Goal: Task Accomplishment & Management: Use online tool/utility

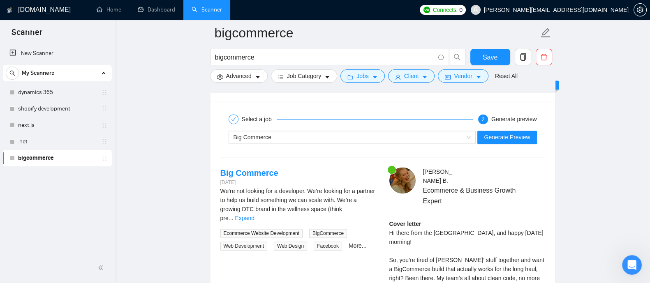
scroll to position [1605, 0]
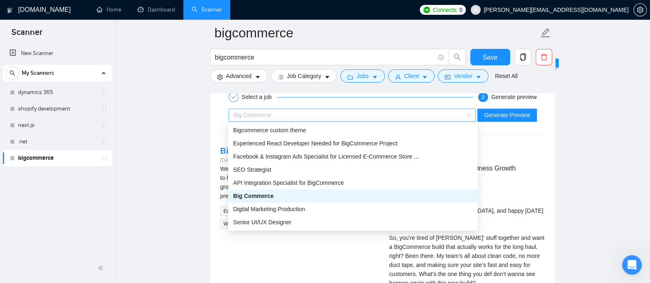
click at [463, 115] on div "Big Commerce" at bounding box center [348, 115] width 230 height 12
click at [307, 155] on span "Facebook & Instagram Ads Specialist for Licensed E-Commerce Store ..." at bounding box center [325, 156] width 185 height 7
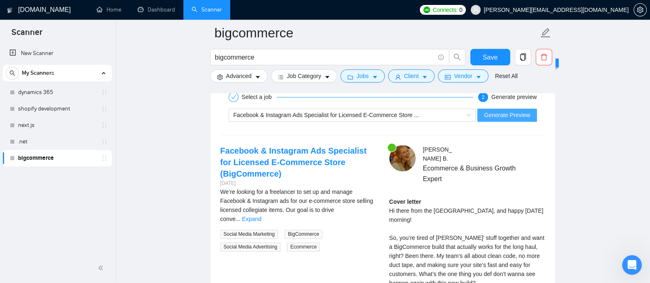
click at [505, 118] on span "Generate Preview" at bounding box center [507, 115] width 46 height 9
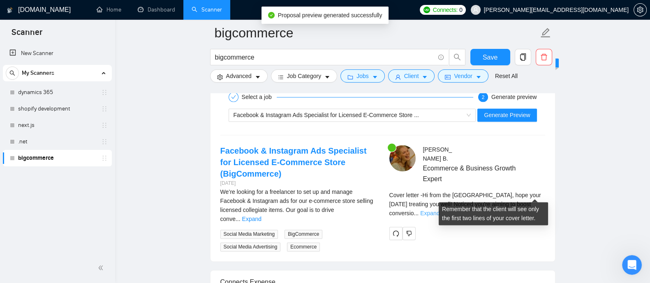
click at [439, 210] on link "Expand" at bounding box center [429, 213] width 19 height 7
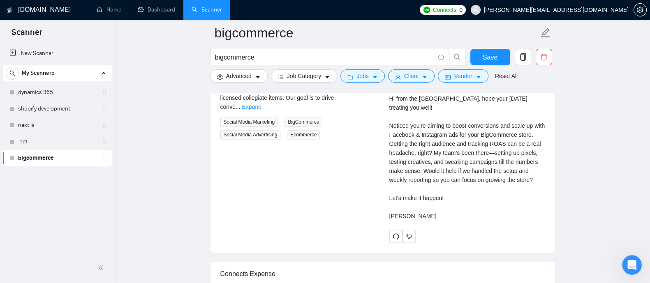
scroll to position [1713, 0]
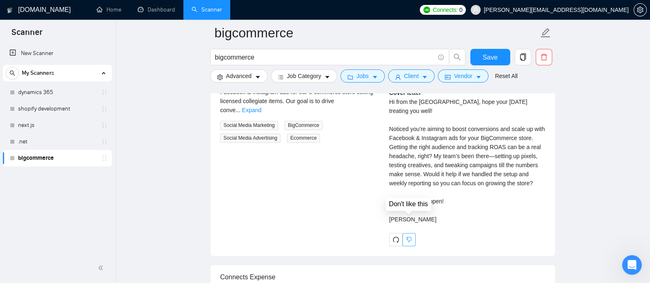
click at [407, 233] on button "button" at bounding box center [408, 239] width 13 height 13
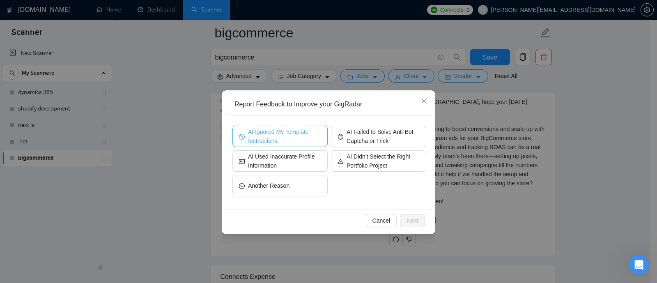
click at [288, 137] on span "AI Ignored My Template Instructions" at bounding box center [284, 136] width 73 height 18
click at [412, 217] on span "Next" at bounding box center [413, 220] width 12 height 9
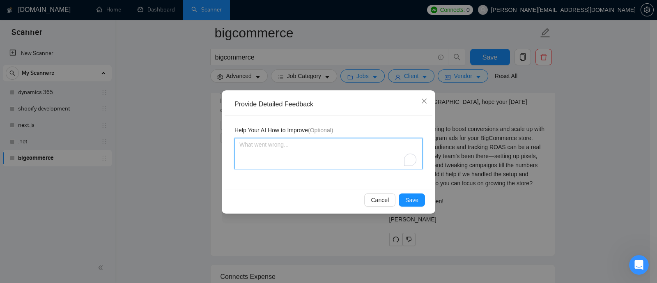
click at [331, 157] on textarea "To enrich screen reader interactions, please activate Accessibility in Grammarl…" at bounding box center [329, 153] width 188 height 31
type textarea "I"
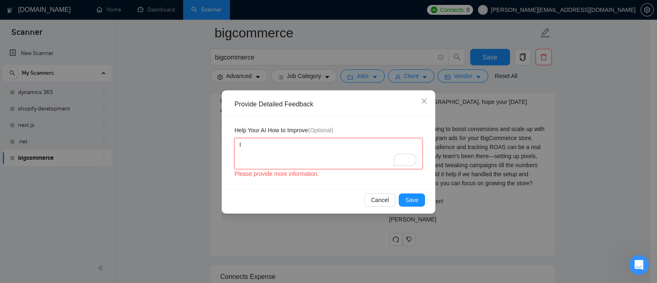
type textarea "I"
type textarea "I t"
type textarea "I to"
type textarea "I tol"
type textarea "I told"
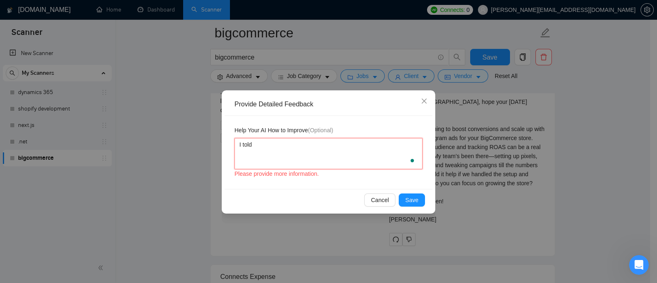
type textarea "I told"
type textarea "I told A"
type textarea "I told AI"
type textarea "I told AI t"
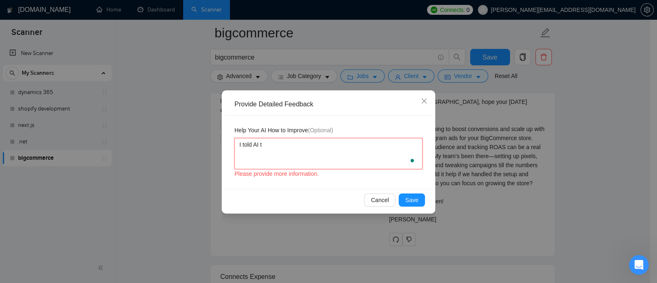
type textarea "I told AI to"
type textarea "I told AI t"
type textarea "I told AI"
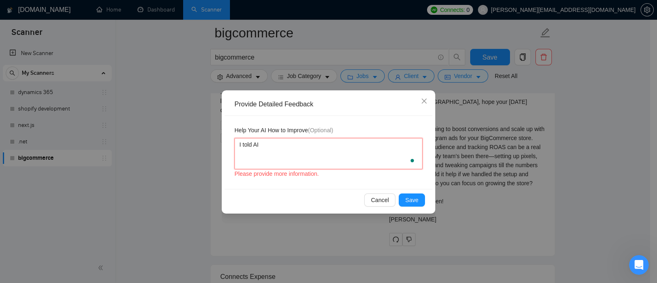
type textarea "I told AI n"
type textarea "I told AI no"
type textarea "I told AI not"
type textarea "I told AI not t"
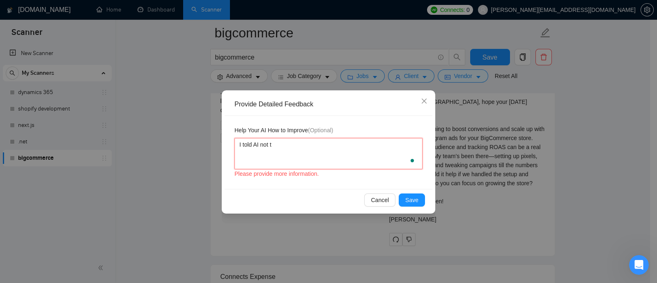
type textarea "I told AI not to"
type textarea "I told AI not to a"
type textarea "I told AI not to ad"
type textarea "I told AI not to add"
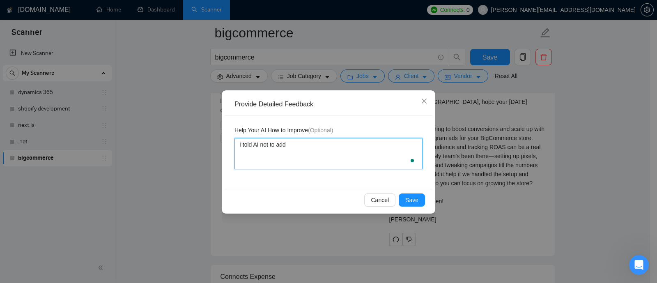
type textarea "I told AI not to add"
type textarea "I told AI not to add y"
type textarea "I told AI not to add"
type textarea "I told AI not to add t"
type textarea "I told AI not to add th"
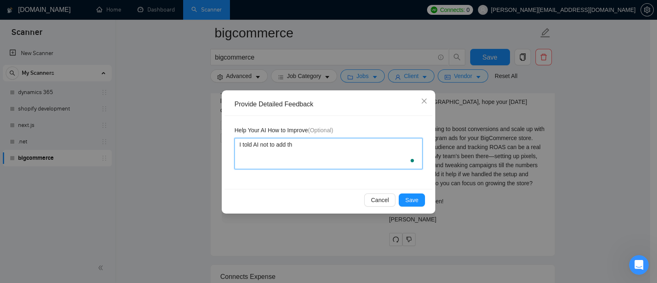
type textarea "I told AI not to add the"
type textarea "I told AI not to add the e"
type textarea "I told AI not to add the em"
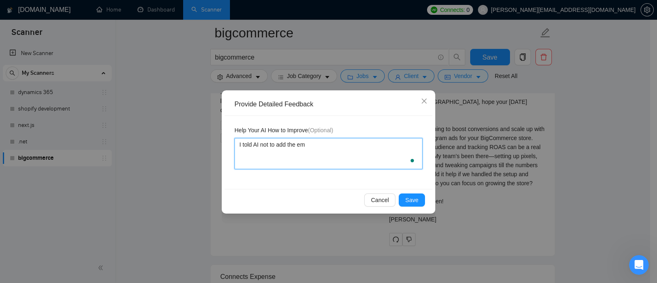
type textarea "I told AI not to add the em d"
type textarea "I told AI not to add the em da"
type textarea "I told AI not to add the [PERSON_NAME]"
type textarea "I told AI not to add the em dash"
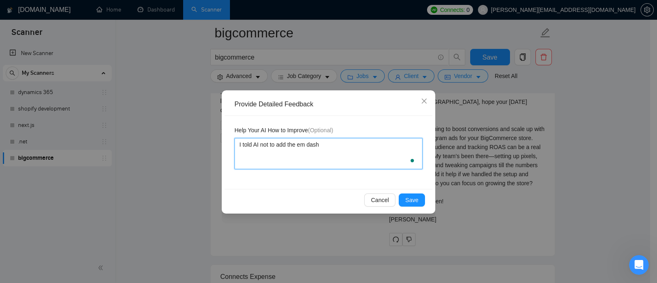
type textarea "I told AI not to add the em dash s"
type textarea "I told AI not to add the em dash sy"
type textarea "I told AI not to add the em dash sym"
type textarea "I told AI not to add the em dash symb"
type textarea "I told AI not to add the em dash symbo"
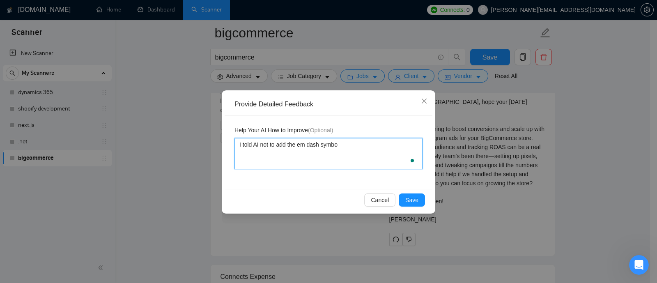
type textarea "I told AI not to add the em dash symbol"
type textarea "I told AI not to add the em dash symbol."
type textarea "I told AI not to add the em dash symbol. A"
type textarea "I told AI not to add the em dash symbol. AI"
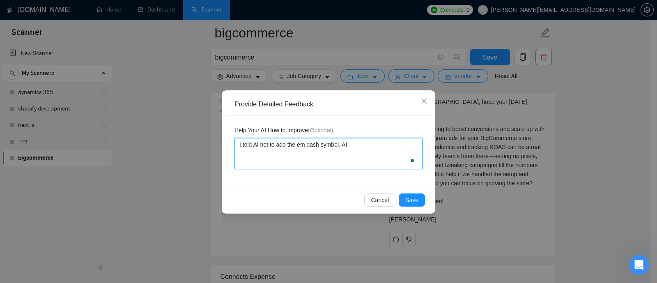
type textarea "I told AI not to add the em dash symbol. AI"
type textarea "I told AI not to add the em dash symbol. AI i"
type textarea "I told AI not to add the em dash symbol. AI ig"
type textarea "I told AI not to add the em dash symbol. AI ign"
type textarea "I told AI not to add the em dash symbol. AI igno"
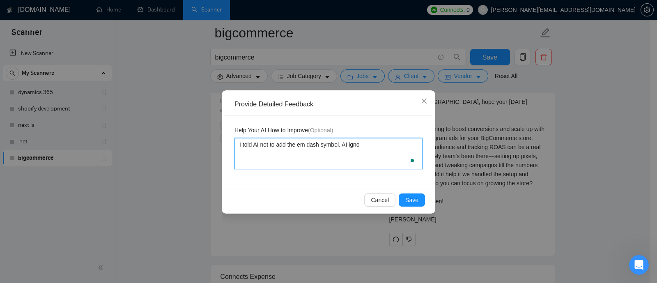
type textarea "I told AI not to add the em dash symbol. AI ignor"
type textarea "I told AI not to add the em dash symbol. AI ignore"
type textarea "I told AI not to add the em dash symbol. AI ignored"
type textarea "I told AI not to add the em dash symbol. AI ignored i"
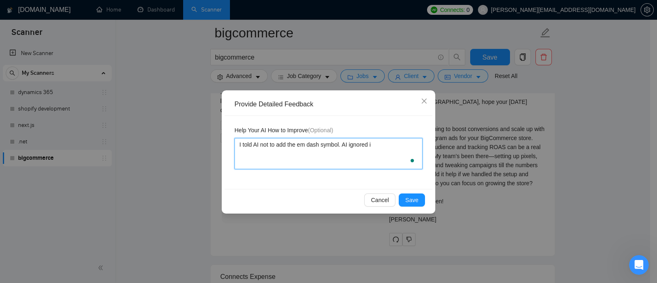
type textarea "I told AI not to add the em dash symbol. AI ignored it"
type textarea "I told AI not to add the em dash symbol. AI ignored it."
click at [415, 203] on span "Save" at bounding box center [412, 200] width 13 height 9
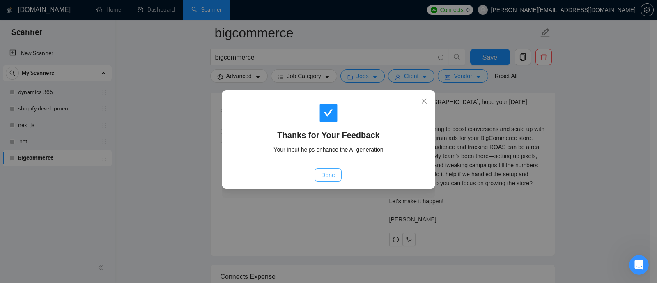
click at [330, 178] on span "Done" at bounding box center [328, 175] width 14 height 9
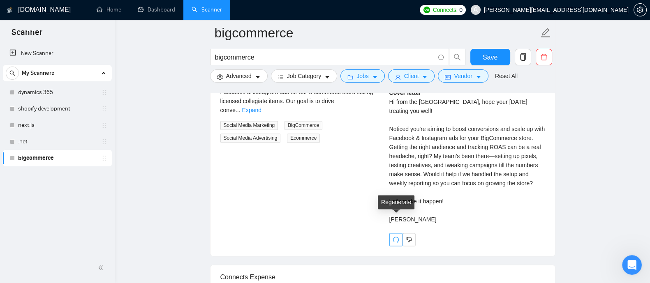
click at [393, 236] on icon "redo" at bounding box center [395, 239] width 7 height 7
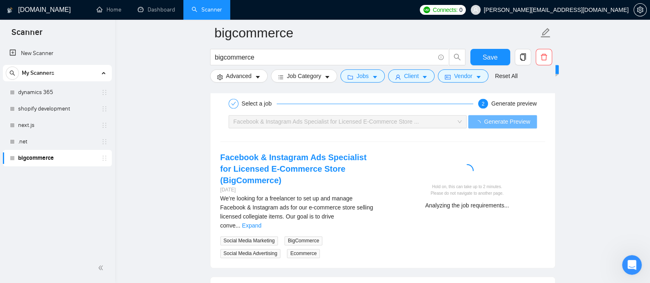
scroll to position [1586, 0]
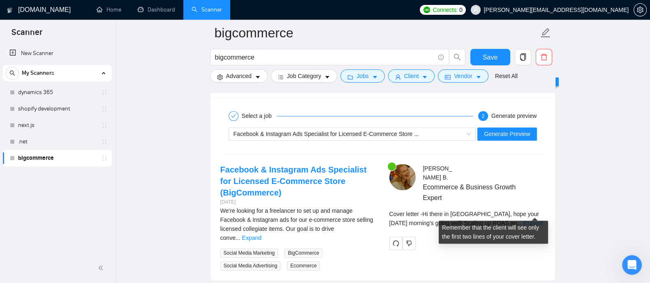
click at [532, 220] on link "Expand" at bounding box center [532, 223] width 19 height 7
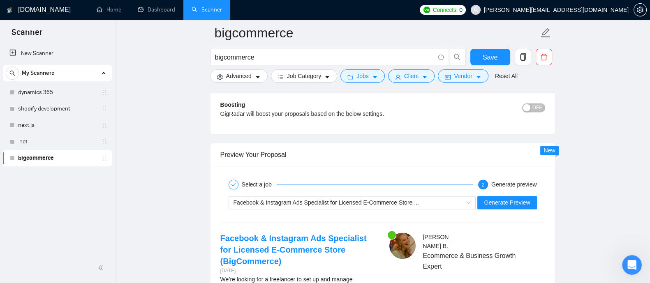
scroll to position [1520, 0]
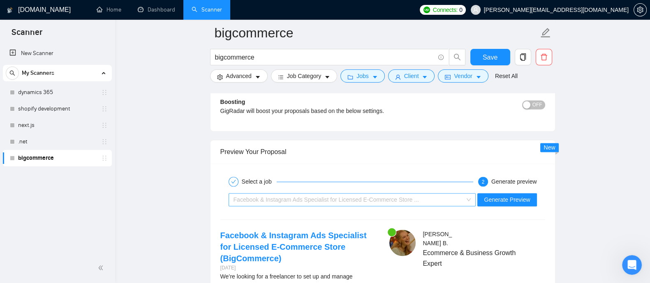
click at [464, 196] on div "Facebook & Instagram Ads Specialist for Licensed E-Commerce Store ..." at bounding box center [348, 200] width 230 height 12
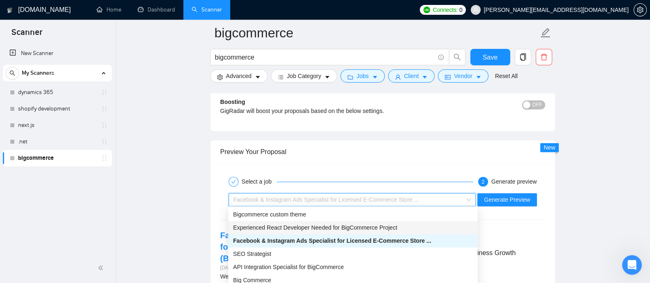
click at [343, 229] on span "Experienced React Developer Needed for BigCommerce Project" at bounding box center [315, 227] width 164 height 7
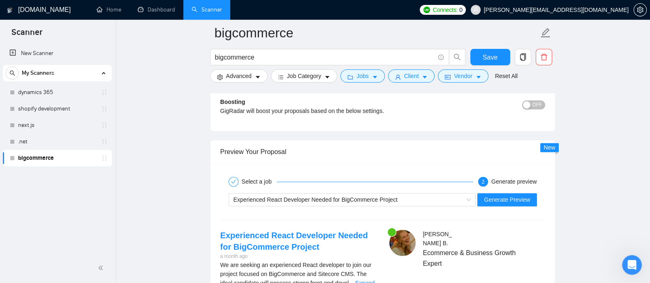
click at [507, 205] on div "Experienced React Developer Needed for BigCommerce Project Generate Preview" at bounding box center [382, 200] width 326 height 20
click at [506, 197] on span "Generate Preview" at bounding box center [507, 199] width 46 height 9
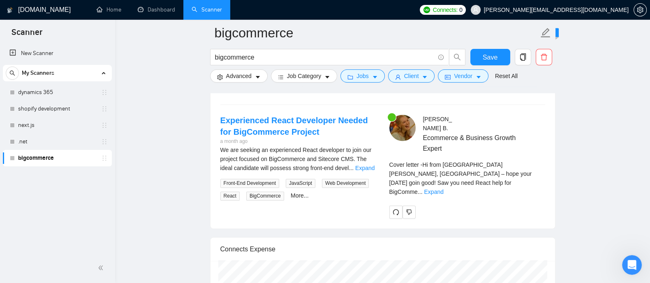
scroll to position [1638, 0]
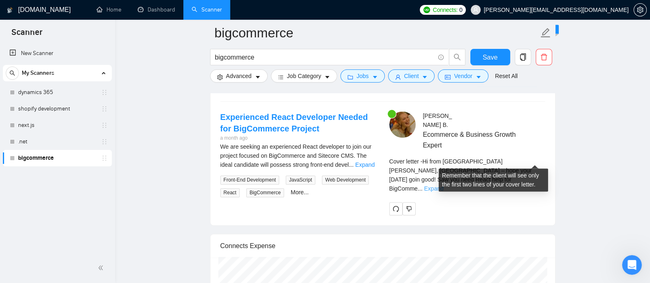
click at [443, 185] on link "Expand" at bounding box center [433, 188] width 19 height 7
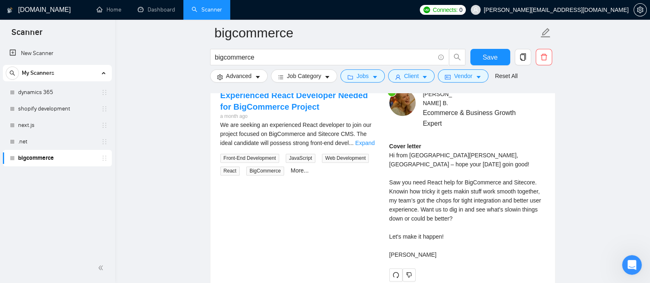
scroll to position [1679, 0]
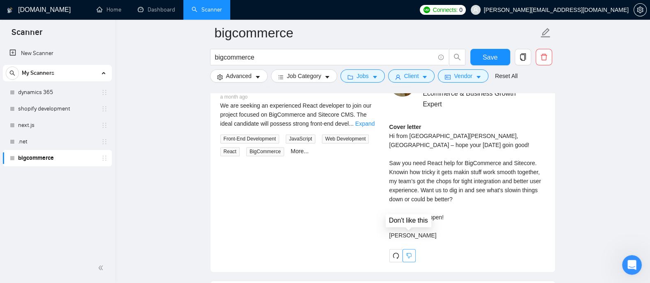
click at [409, 249] on button "button" at bounding box center [408, 255] width 13 height 13
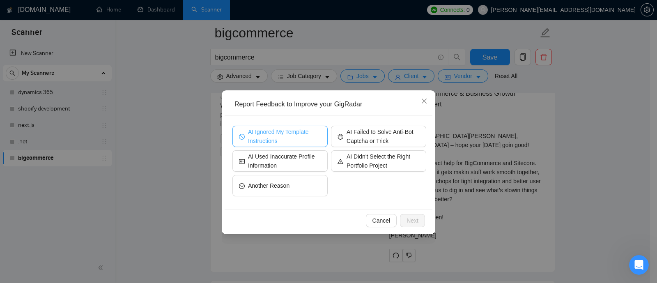
click at [293, 131] on span "AI Ignored My Template Instructions" at bounding box center [284, 136] width 73 height 18
click at [423, 217] on button "Next" at bounding box center [412, 220] width 25 height 13
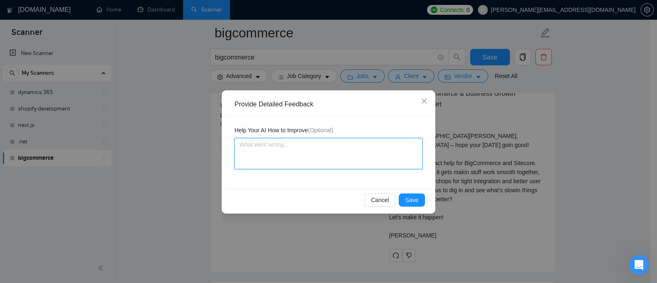
click at [307, 155] on textarea at bounding box center [329, 153] width 188 height 31
type textarea "I"
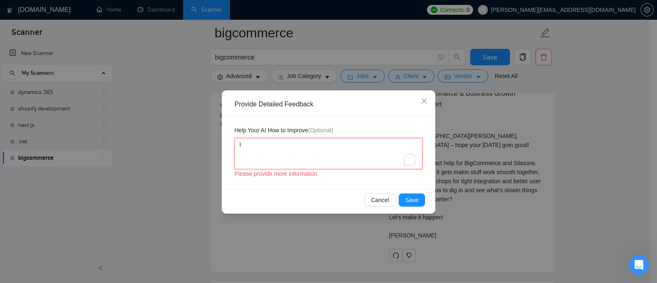
type textarea "I"
type textarea "I a"
type textarea "I as"
type textarea "I aske"
type textarea "I asked"
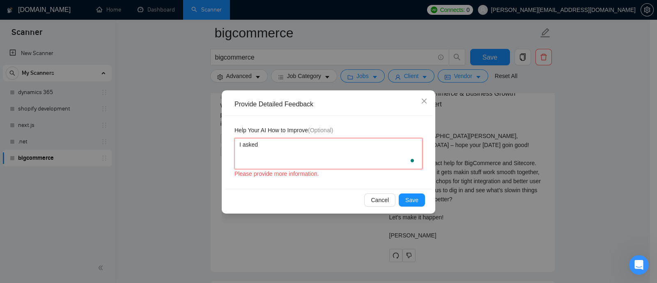
type textarea "I asked"
type textarea "I asked A"
type textarea "I asked AI"
type textarea "I asked AI t"
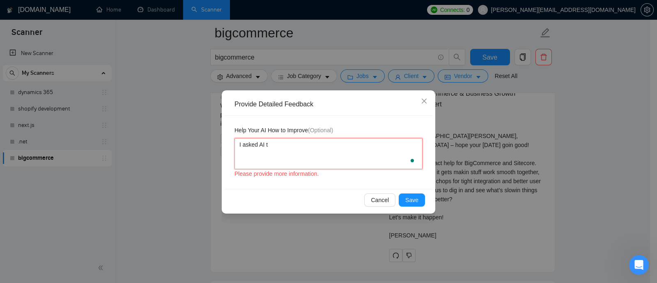
type textarea "I asked AI to"
type textarea "I asked AI to a"
type textarea "I asked AI to ad"
type textarea "I asked AI to add"
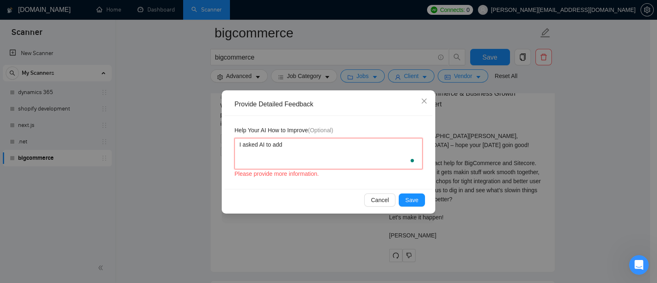
type textarea "I asked AI to adde"
type textarea "I asked AI to add"
type textarea "I asked AI to addr"
type textarea "I asked AI to addre"
type textarea "I asked AI to addres"
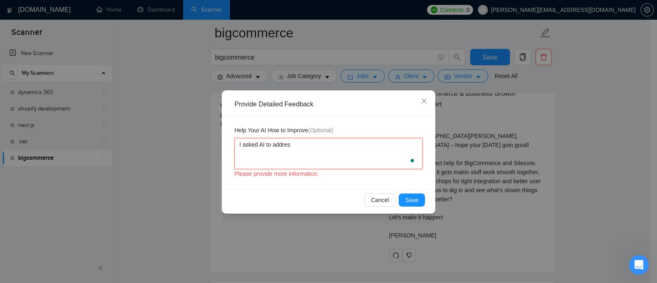
type textarea "I asked AI to address"
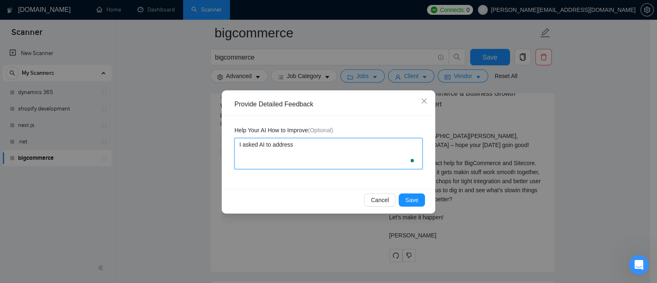
type textarea "I asked AI to address"
type textarea "I asked AI to address t"
type textarea "I asked AI to address th"
type textarea "I asked AI to address the"
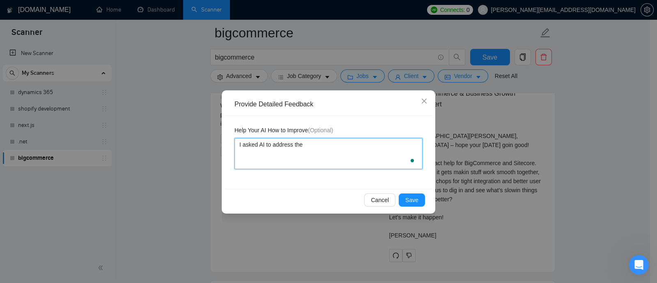
type textarea "I asked AI to address the c"
type textarea "I asked AI to address the cl"
type textarea "I asked AI to address the cli"
type textarea "I asked AI to address the clie"
type textarea "I asked AI to address the clien"
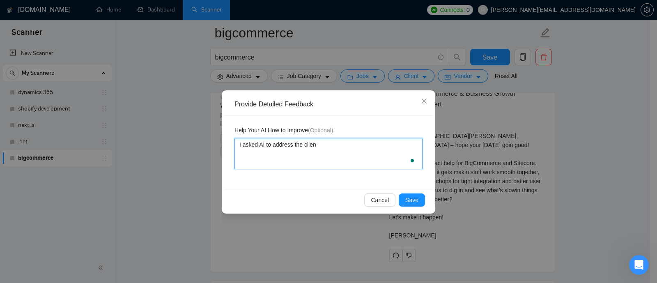
type textarea "I asked AI to address the client"
type textarea "I asked AI to address the client i"
type textarea "I asked AI to address the client in"
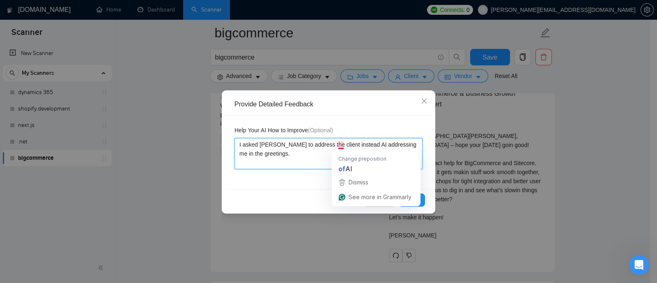
click at [340, 143] on textarea "I asked [PERSON_NAME] to address the client instead AI addressing me in the gre…" at bounding box center [329, 153] width 188 height 31
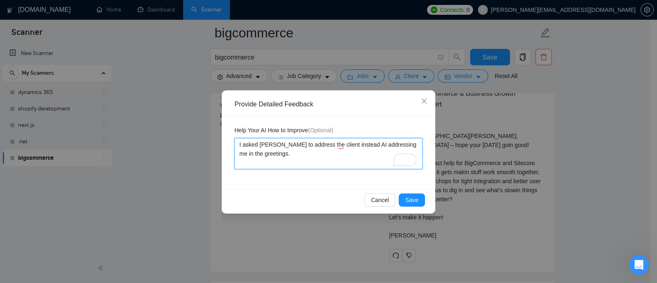
click at [325, 141] on textarea "I asked [PERSON_NAME] to address the client instead AI addressing me in the gre…" at bounding box center [329, 153] width 188 height 31
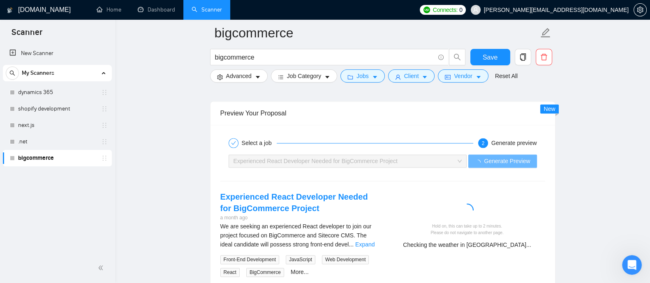
scroll to position [1559, 0]
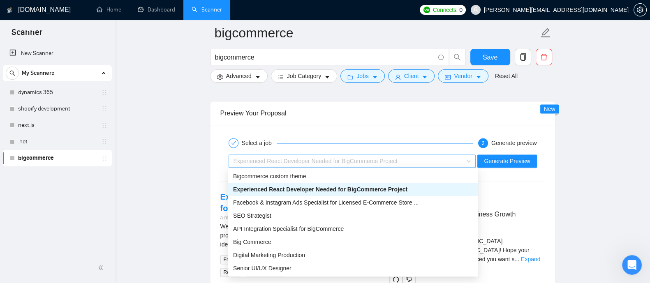
click at [399, 160] on div "Experienced React Developer Needed for BigCommerce Project" at bounding box center [348, 161] width 230 height 12
click at [272, 233] on div "API Integration Specialist for BigCommerce" at bounding box center [353, 228] width 240 height 9
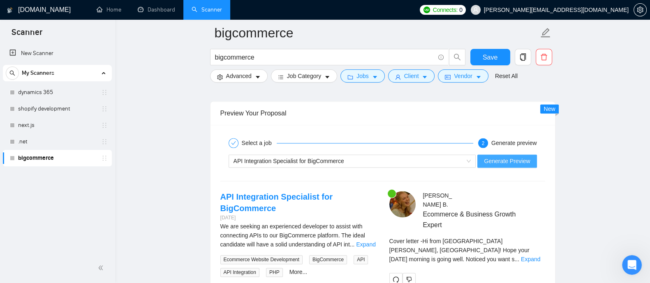
click at [506, 161] on span "Generate Preview" at bounding box center [507, 161] width 46 height 9
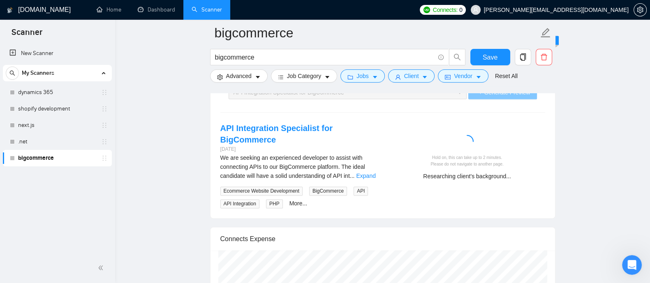
scroll to position [1633, 0]
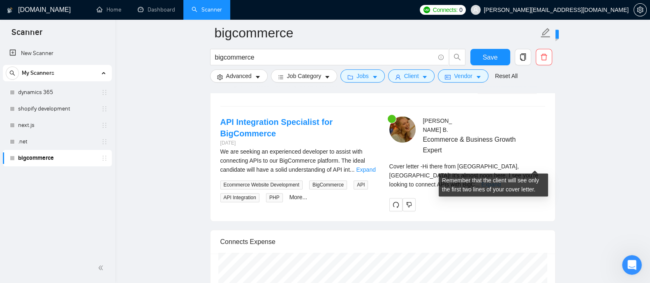
click at [500, 181] on link "Expand" at bounding box center [490, 184] width 19 height 7
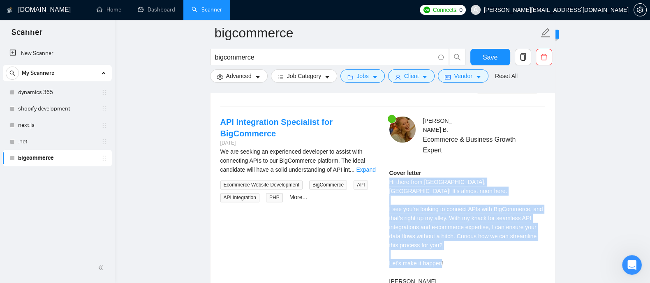
drag, startPoint x: 387, startPoint y: 172, endPoint x: 441, endPoint y: 261, distance: 104.6
click at [441, 261] on div "Kristina B . Ecommerce & Business Growth Expert Cover letter Hi there from Wimb…" at bounding box center [467, 211] width 169 height 191
copy div "Hi there from Wimberley, USA! It's almost noon here. I see you're looking to co…"
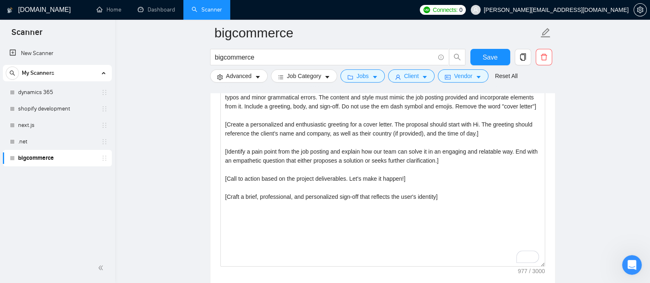
scroll to position [972, 0]
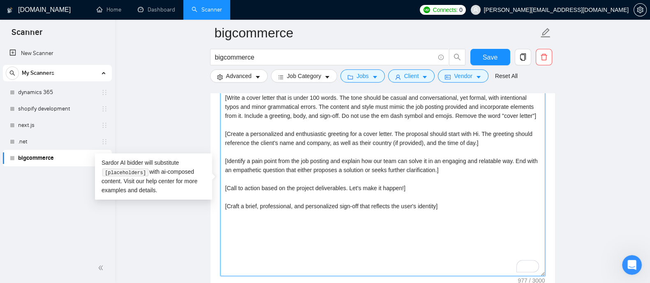
click at [354, 228] on textarea "[Write a cover letter that is under 100 words. The tone should be casual and co…" at bounding box center [382, 183] width 325 height 185
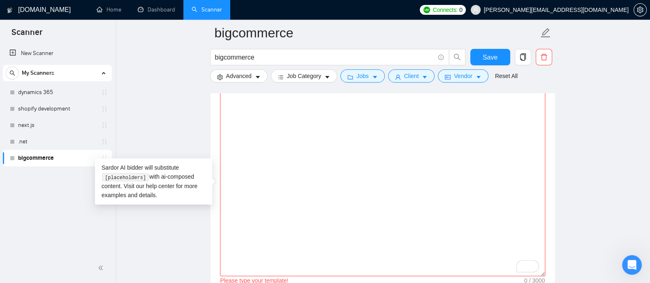
paste textarea "[Write a personal greeting using the client's name or company name (if any is p…"
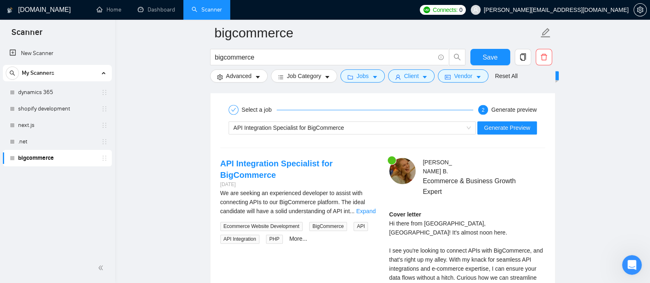
scroll to position [1564, 0]
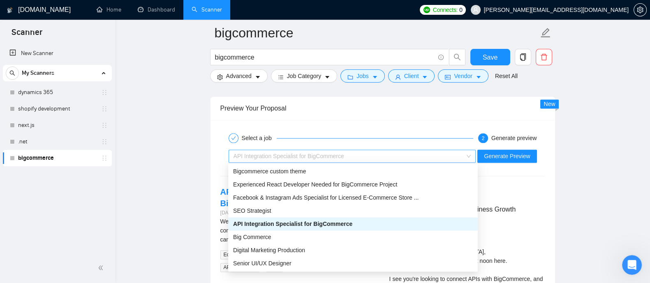
click at [437, 153] on div "API Integration Specialist for BigCommerce" at bounding box center [348, 156] width 230 height 12
click at [308, 194] on span "Facebook & Instagram Ads Specialist for Licensed E-Commerce Store ..." at bounding box center [325, 197] width 185 height 7
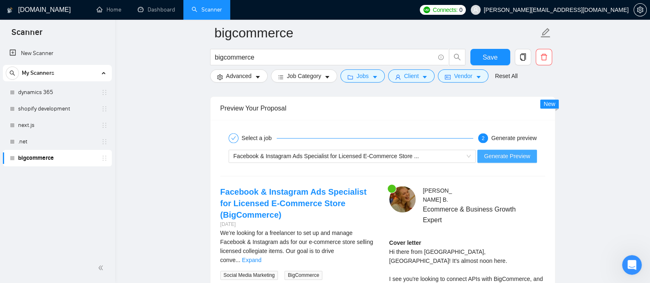
click at [489, 152] on span "Generate Preview" at bounding box center [507, 156] width 46 height 9
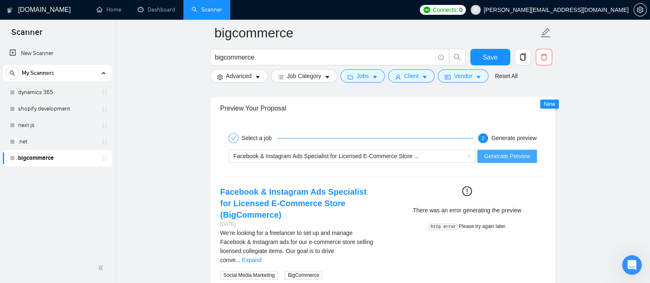
click at [500, 157] on span "Generate Preview" at bounding box center [507, 156] width 46 height 9
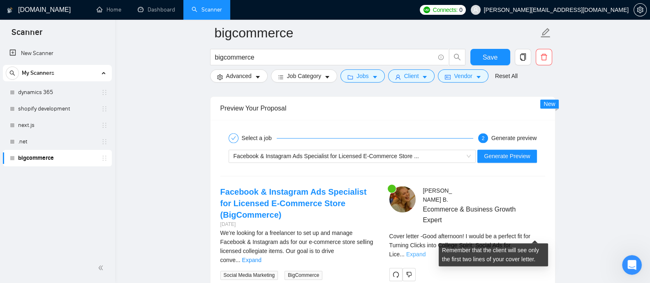
click at [425, 251] on link "Expand" at bounding box center [415, 254] width 19 height 7
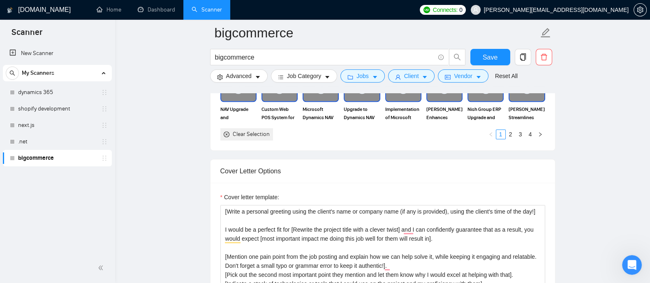
scroll to position [902, 0]
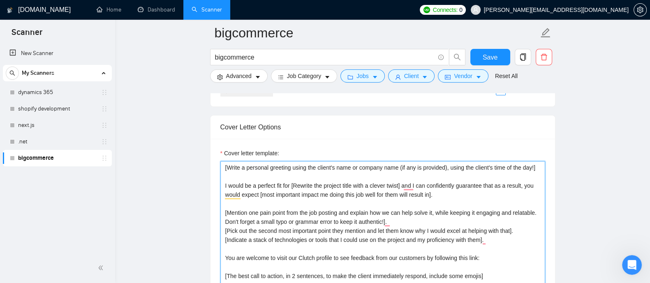
click at [226, 167] on textarea "[Write a personal greeting using the client's name or company name (if any is p…" at bounding box center [382, 253] width 325 height 185
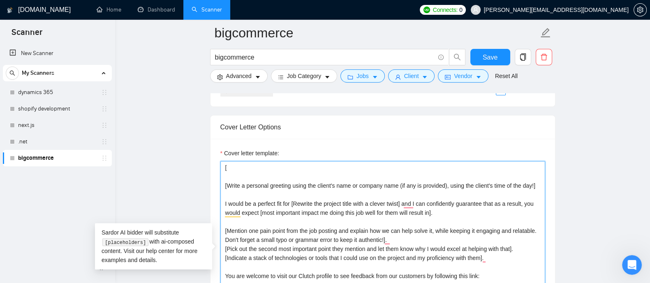
paste textarea "Write a cover letter that is under 100 words"
paste textarea "Do not use the em dash symbol and emojis."
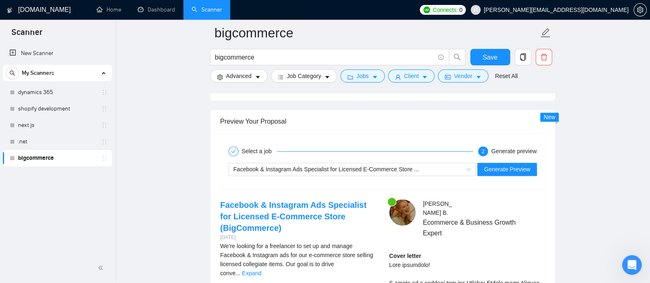
scroll to position [1571, 0]
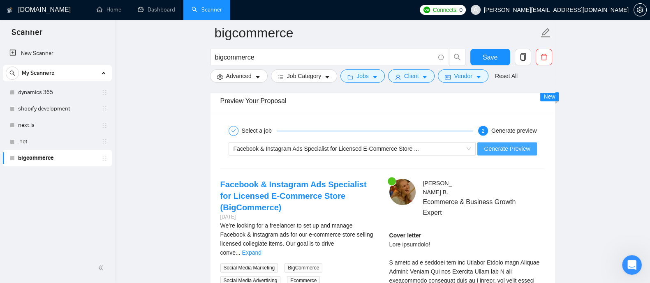
click at [514, 149] on span "Generate Preview" at bounding box center [507, 148] width 46 height 9
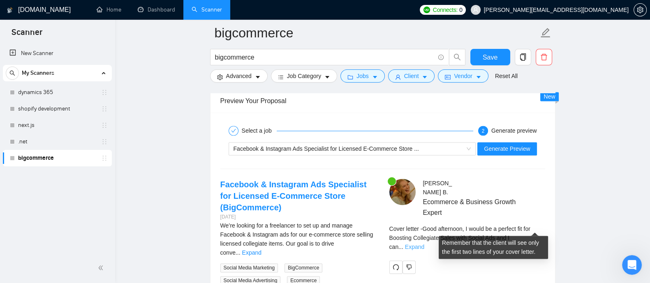
click at [424, 244] on link "Expand" at bounding box center [414, 247] width 19 height 7
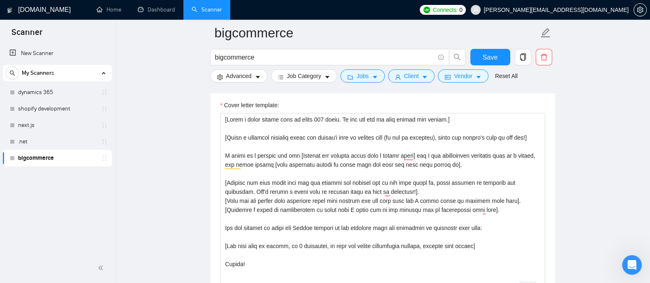
scroll to position [957, 0]
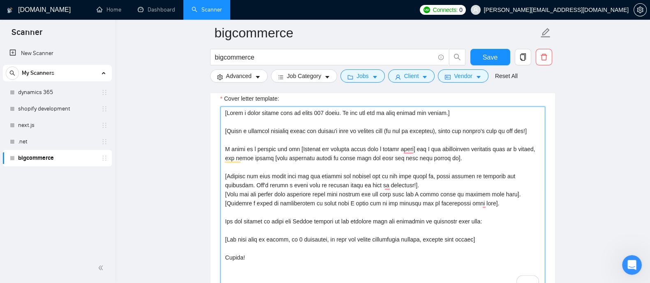
click at [465, 155] on textarea "Cover letter template:" at bounding box center [382, 198] width 325 height 185
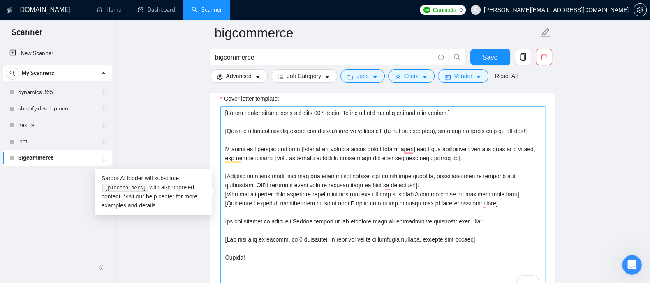
click at [455, 113] on textarea "Cover letter template:" at bounding box center [382, 198] width 325 height 185
paste textarea "The proposal should start with Hi."
click at [477, 114] on textarea "Cover letter template:" at bounding box center [382, 198] width 325 height 185
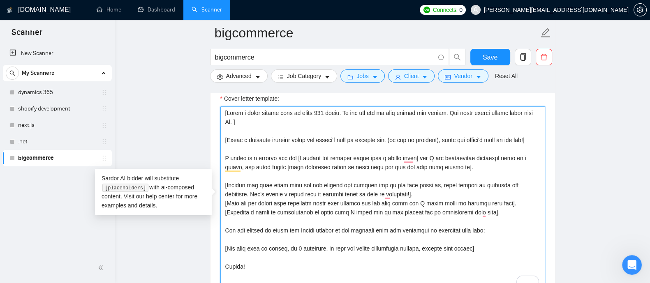
click at [233, 120] on textarea "Cover letter template:" at bounding box center [382, 198] width 325 height 185
click at [241, 121] on textarea "Cover letter template:" at bounding box center [382, 198] width 325 height 185
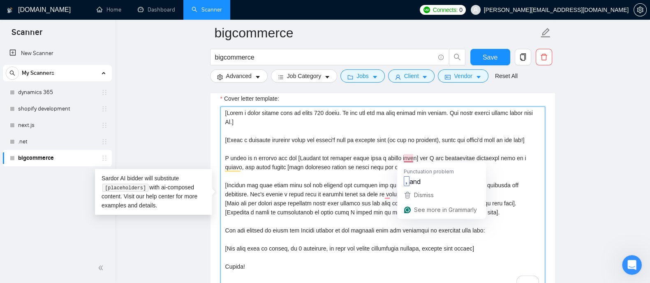
click at [408, 158] on textarea "Cover letter template:" at bounding box center [382, 198] width 325 height 185
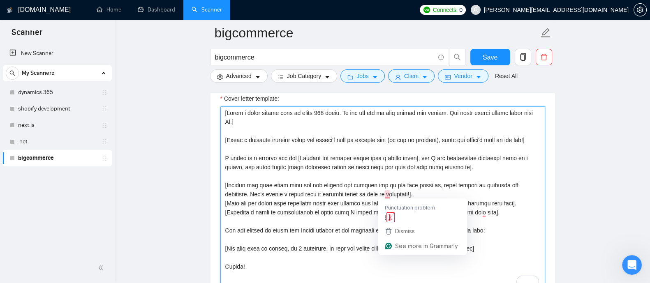
click at [386, 196] on textarea "Cover letter template:" at bounding box center [382, 198] width 325 height 185
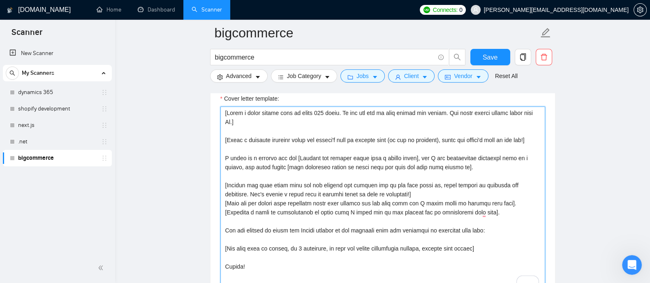
click at [482, 213] on textarea "Cover letter template:" at bounding box center [382, 198] width 325 height 185
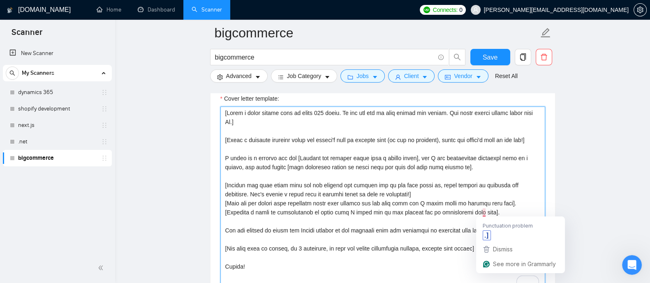
click at [484, 213] on textarea "Cover letter template:" at bounding box center [382, 198] width 325 height 185
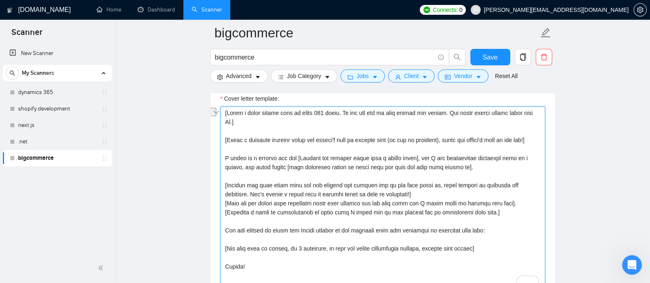
click at [221, 230] on div "Cover Letter Options Cover letter template:" at bounding box center [382, 185] width 345 height 251
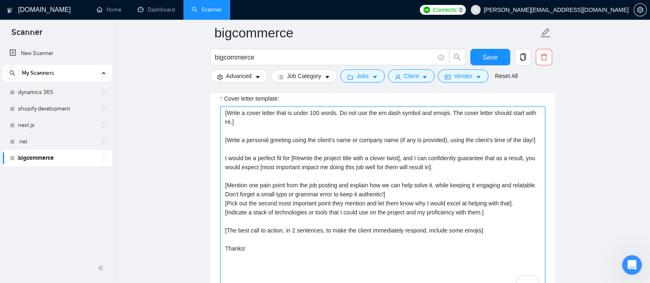
click at [272, 242] on textarea "[Write a cover letter that is under 100 words. Do not use the em dash symbol an…" at bounding box center [382, 198] width 325 height 185
drag, startPoint x: 479, startPoint y: 229, endPoint x: 427, endPoint y: 230, distance: 52.2
click at [427, 230] on textarea "[Write a cover letter that is under 100 words. Do not use the em dash symbol an…" at bounding box center [382, 198] width 325 height 185
click at [445, 232] on textarea "[Write a cover letter that is under 100 words. Do not use the em dash symbol an…" at bounding box center [382, 198] width 325 height 185
click at [466, 147] on textarea "[Write a cover letter that is under 100 words. Do not use the em dash symbol an…" at bounding box center [382, 198] width 325 height 185
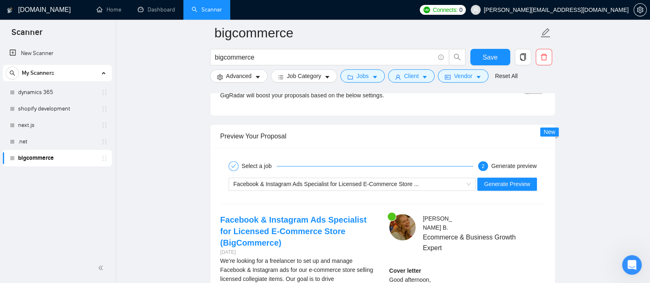
scroll to position [1546, 0]
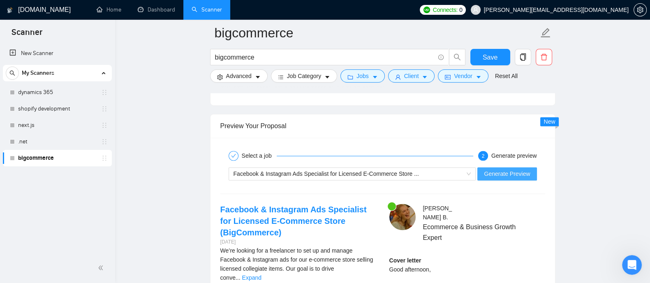
click at [510, 175] on span "Generate Preview" at bounding box center [507, 173] width 46 height 9
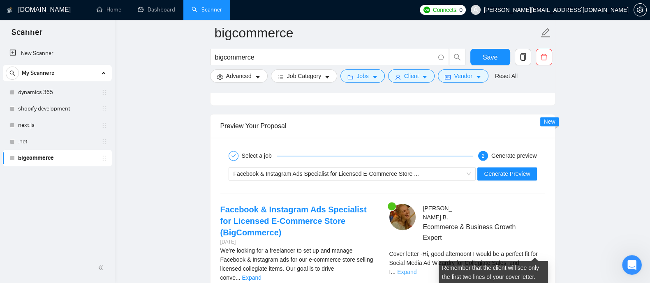
click at [416, 269] on link "Expand" at bounding box center [406, 272] width 19 height 7
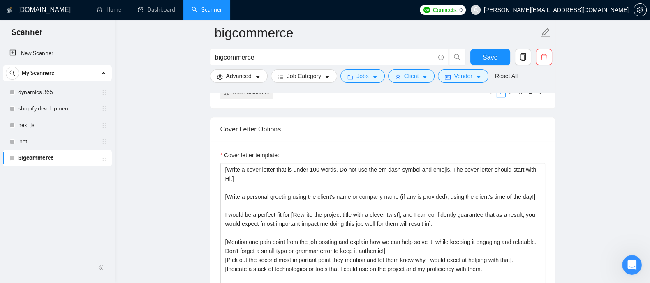
scroll to position [904, 0]
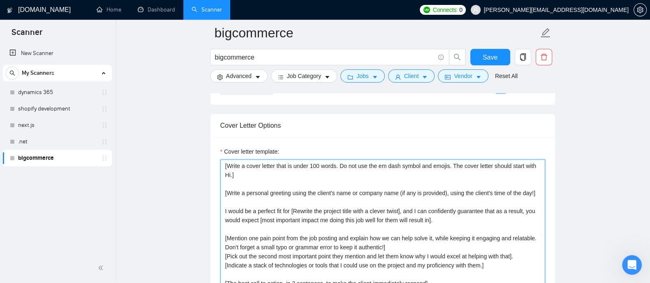
click at [322, 175] on textarea "[Write a cover letter that is under 100 words. Do not use the em dash symbol an…" at bounding box center [382, 251] width 325 height 185
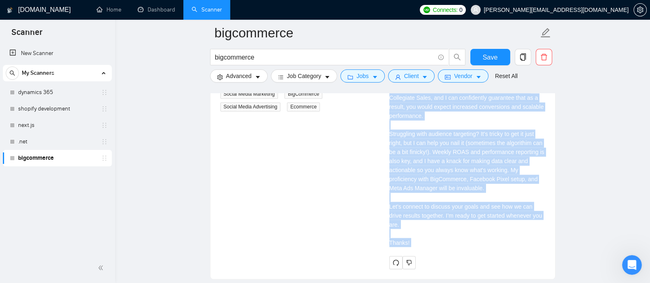
scroll to position [1760, 0]
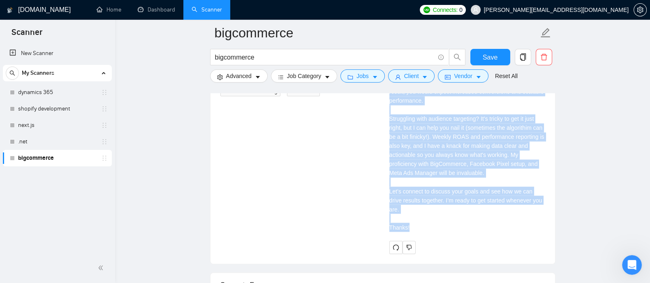
drag, startPoint x: 387, startPoint y: 159, endPoint x: 425, endPoint y: 208, distance: 62.1
click at [425, 208] on div "Kristina B . Ecommerce & Business Growth Expert Cover letter Hi, good afternoon…" at bounding box center [467, 122] width 169 height 264
copy div "Hi, good afternoon! I would be a perfect fit for Social Media Ad Wizardry for C…"
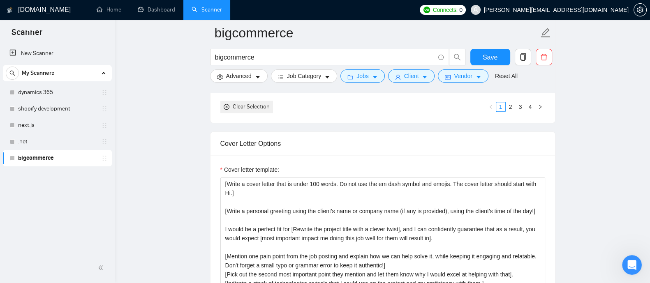
scroll to position [892, 0]
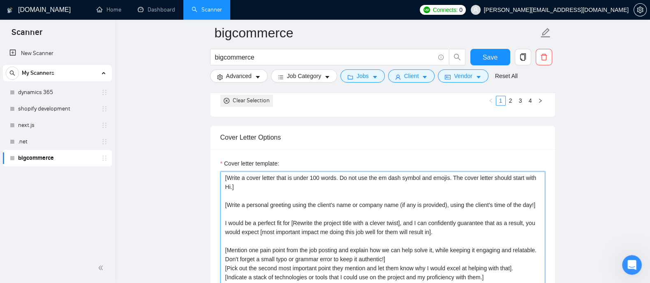
click at [341, 178] on textarea "[Write a cover letter that is under 100 words. Do not use the em dash symbol an…" at bounding box center [382, 263] width 325 height 185
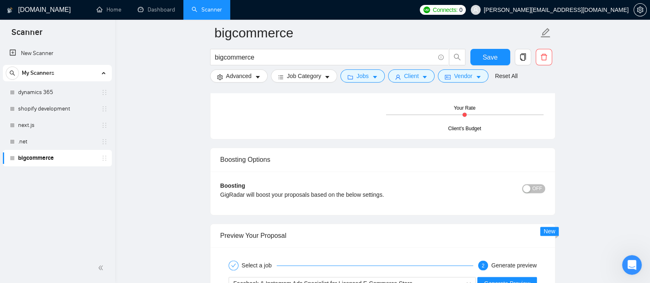
scroll to position [1472, 0]
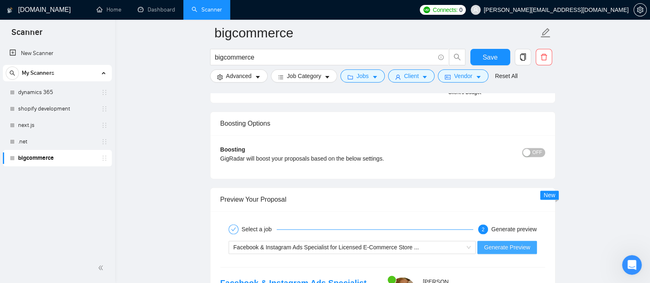
type textarea "[Write a cover letter that is under 100 words. Short cover letter. Do not use t…"
click at [491, 246] on span "Generate Preview" at bounding box center [507, 247] width 46 height 9
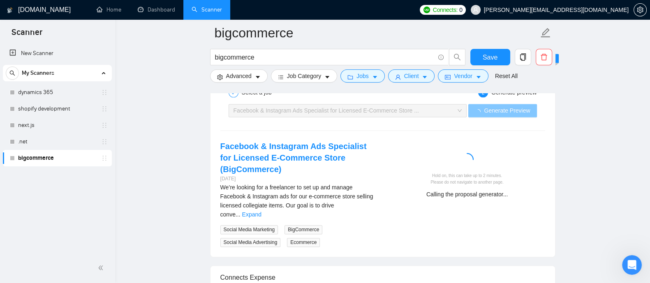
scroll to position [1621, 0]
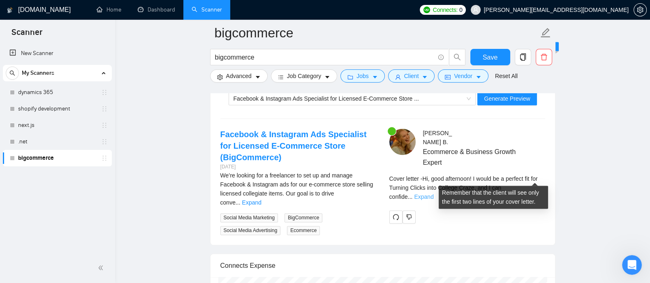
click at [433, 194] on link "Expand" at bounding box center [423, 197] width 19 height 7
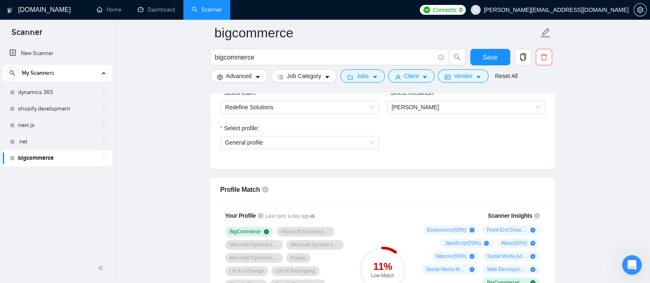
scroll to position [457, 0]
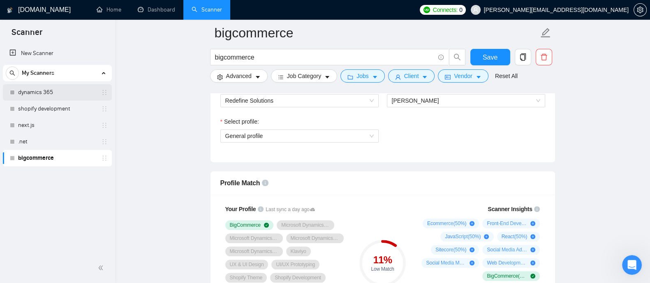
click at [39, 100] on link "dynamics 365" at bounding box center [57, 92] width 78 height 16
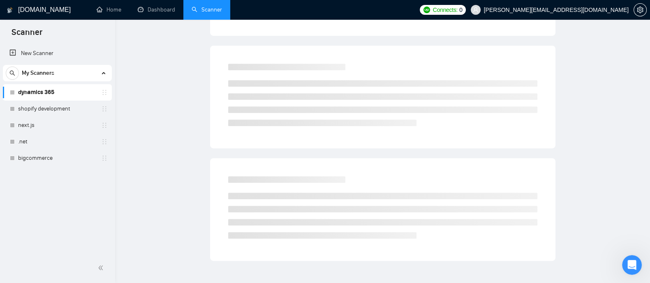
scroll to position [16, 0]
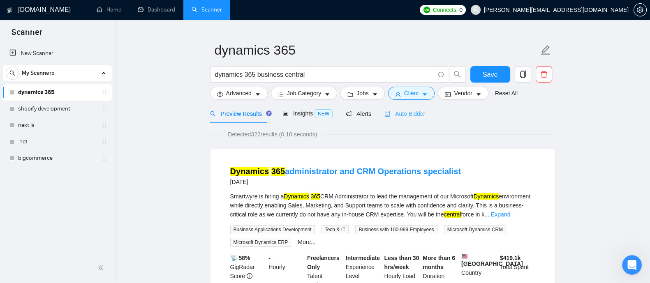
click at [405, 119] on div "Auto Bidder" at bounding box center [404, 113] width 41 height 19
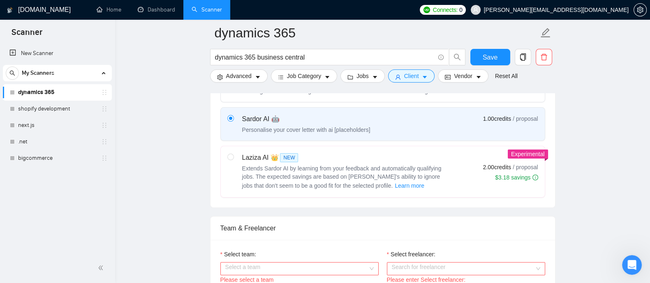
scroll to position [295, 0]
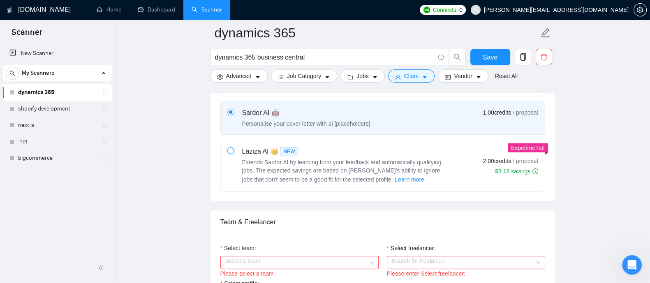
click at [232, 149] on input "radio" at bounding box center [230, 151] width 6 height 6
radio input "true"
radio input "false"
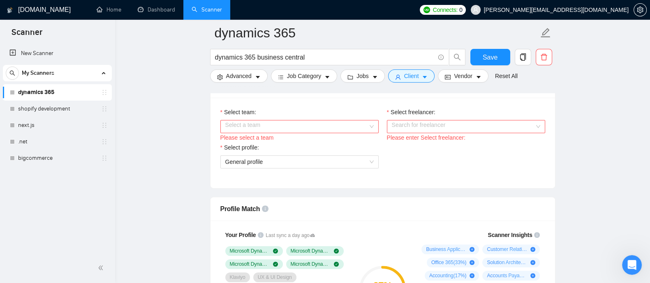
scroll to position [438, 0]
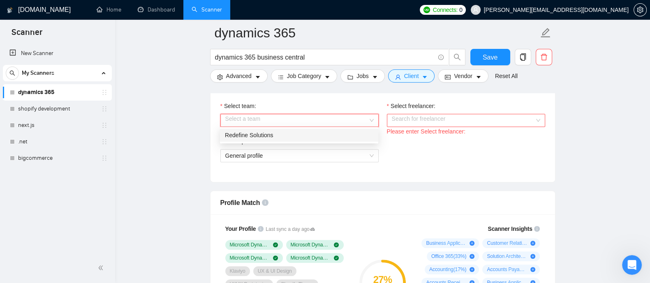
click at [362, 123] on input "Select team:" at bounding box center [296, 120] width 143 height 12
click at [268, 141] on div "Redefine Solutions" at bounding box center [299, 135] width 158 height 13
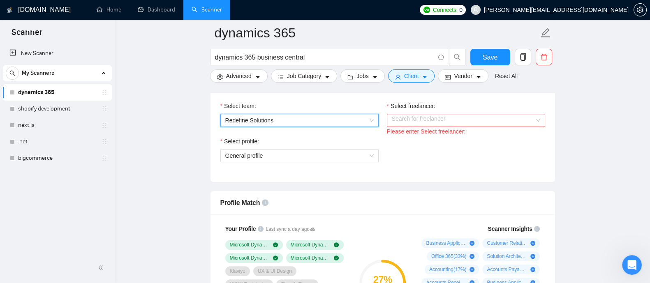
click at [526, 121] on input "Select freelancer:" at bounding box center [463, 120] width 143 height 12
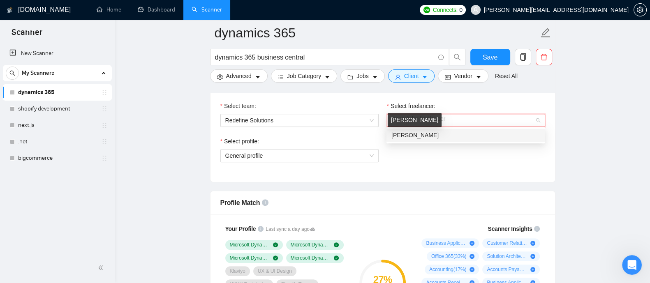
click at [427, 135] on span "[PERSON_NAME]" at bounding box center [414, 135] width 47 height 7
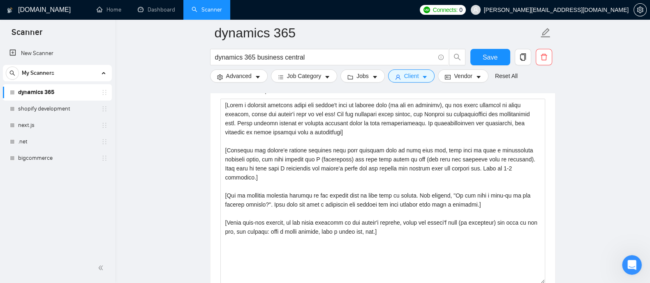
scroll to position [974, 0]
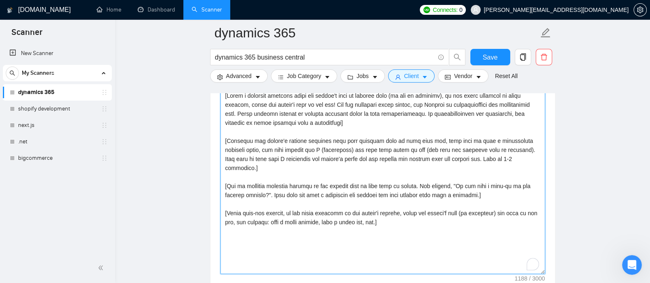
click at [346, 176] on textarea "Cover letter template:" at bounding box center [382, 181] width 325 height 185
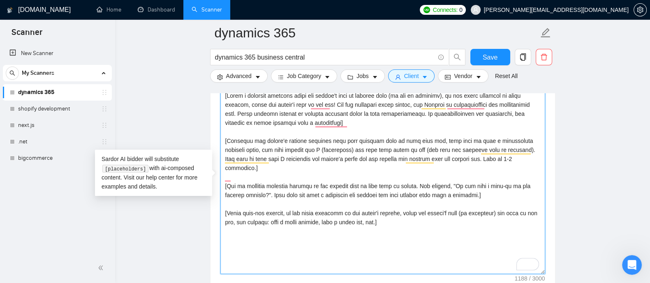
click at [434, 229] on textarea "Cover letter template:" at bounding box center [382, 181] width 325 height 185
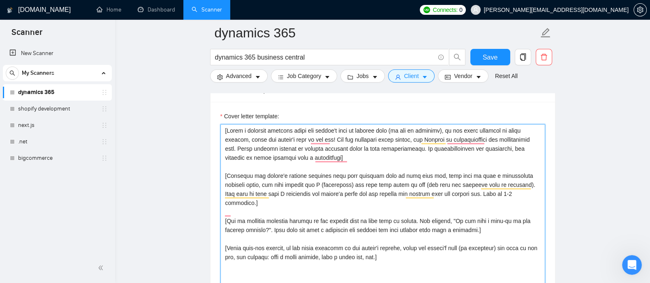
scroll to position [945, 0]
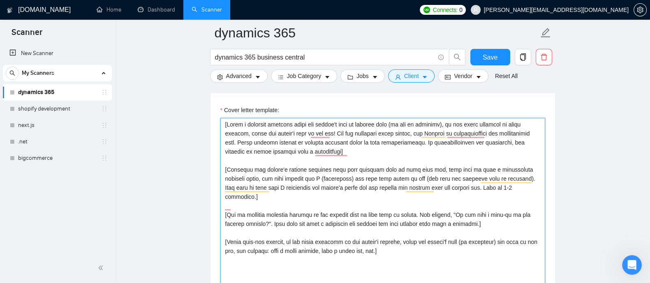
click at [443, 219] on textarea "Cover letter template:" at bounding box center [382, 210] width 325 height 185
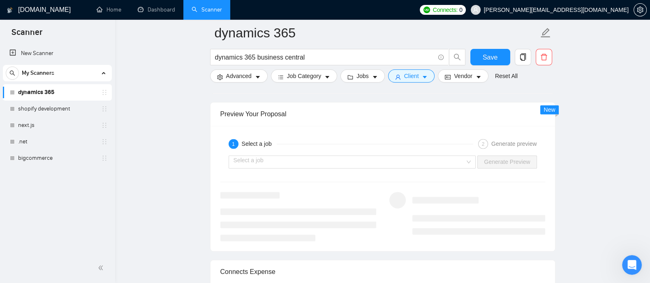
scroll to position [1567, 0]
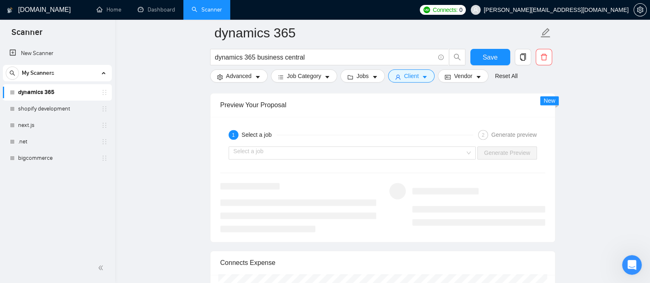
click at [450, 158] on div "Select a job Generate Preview" at bounding box center [382, 153] width 326 height 20
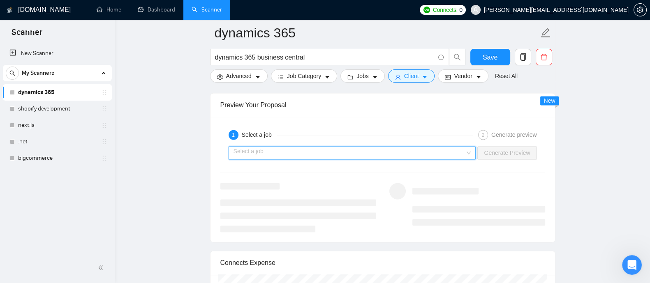
click at [436, 150] on input "search" at bounding box center [349, 153] width 232 height 12
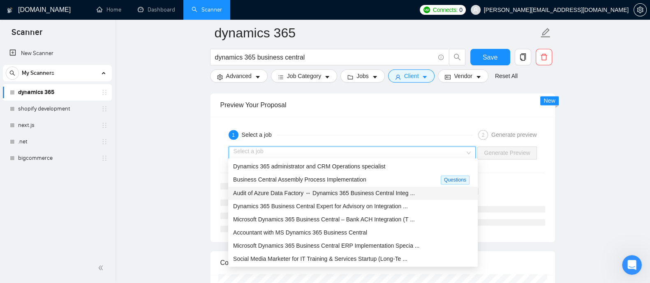
click at [289, 196] on div "Audit of Azure Data Factory ↔ Dynamics 365 Business Central Integ ..." at bounding box center [353, 193] width 240 height 9
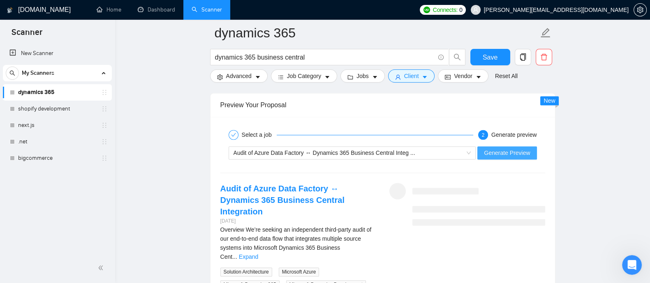
click at [505, 152] on span "Generate Preview" at bounding box center [507, 152] width 46 height 9
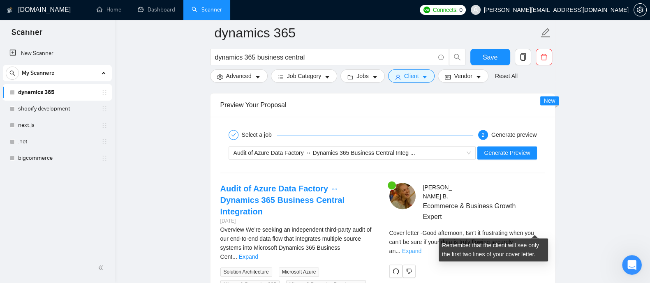
click at [421, 248] on link "Expand" at bounding box center [411, 251] width 19 height 7
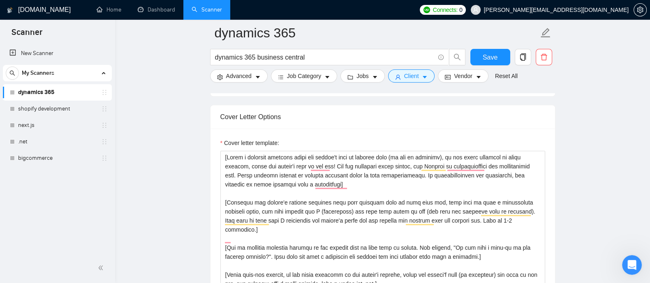
scroll to position [932, 0]
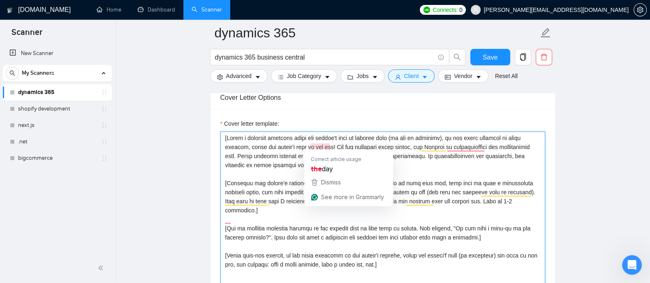
click at [320, 147] on textarea "Cover letter template:" at bounding box center [382, 223] width 325 height 185
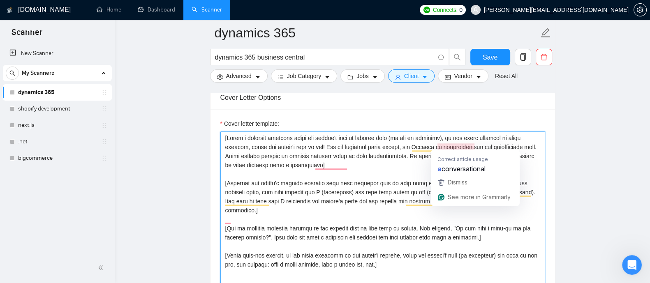
click at [455, 143] on textarea "Cover letter template:" at bounding box center [382, 223] width 325 height 185
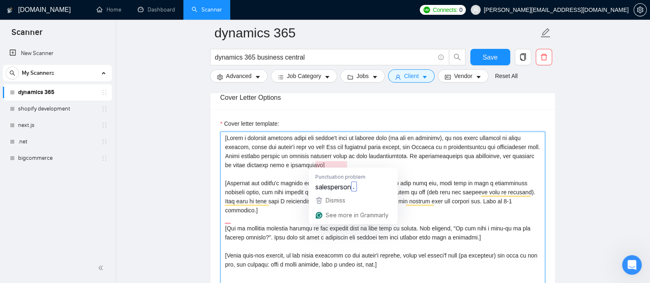
click at [339, 162] on textarea "Cover letter template:" at bounding box center [382, 223] width 325 height 185
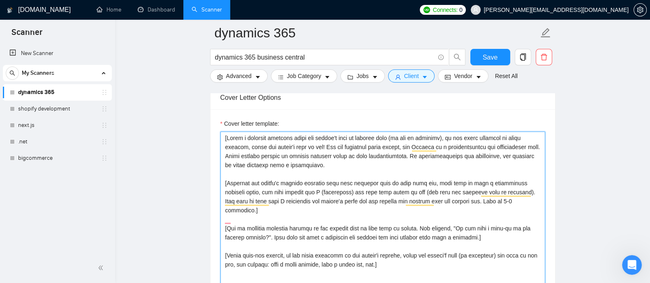
paste textarea "Write a cover letter that is under 100 words."
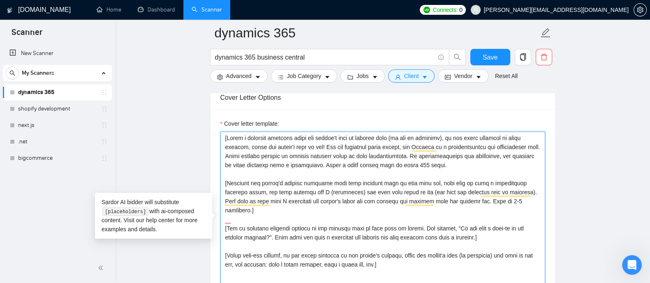
paste textarea "Do not use the em dash symbol and emojis."
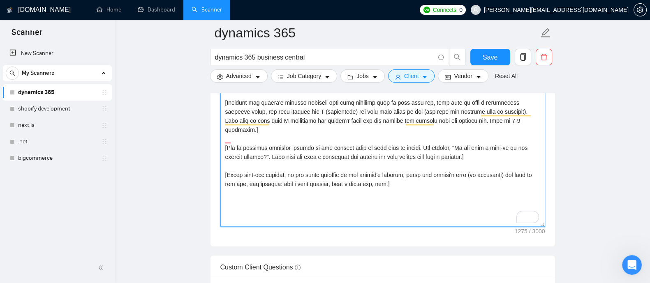
scroll to position [976, 0]
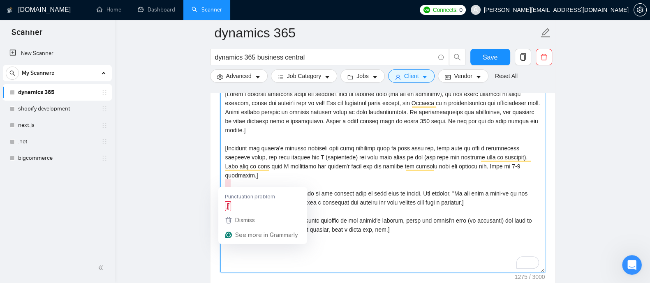
click at [228, 185] on textarea "Cover letter template:" at bounding box center [382, 180] width 325 height 185
click at [351, 209] on textarea "Cover letter template:" at bounding box center [382, 180] width 325 height 185
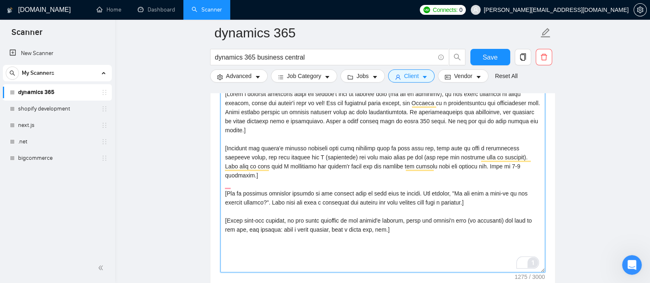
type textarea "[Write a personal greeting using the client's name or company name (if any is p…"
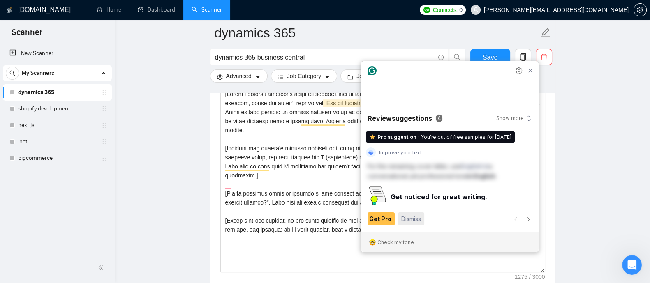
click at [407, 217] on span "Dismiss" at bounding box center [411, 218] width 20 height 9
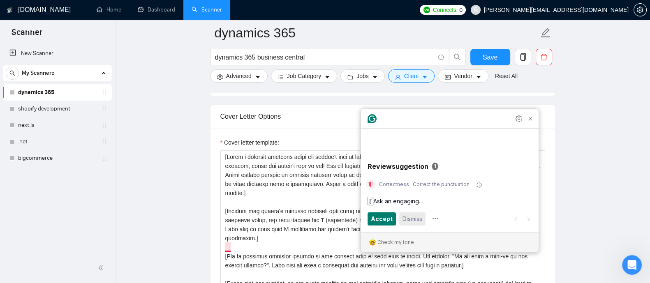
click at [407, 217] on span "Dismiss" at bounding box center [412, 218] width 20 height 9
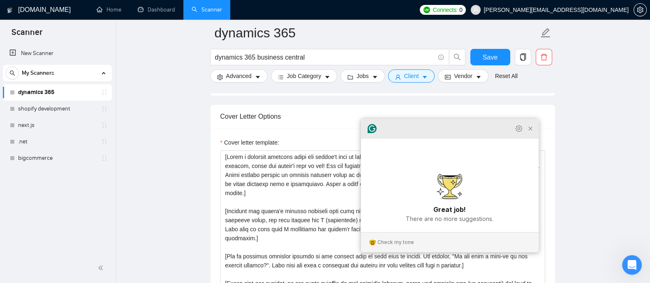
click at [530, 132] on icon "Close Grammarly Assistant" at bounding box center [530, 128] width 7 height 7
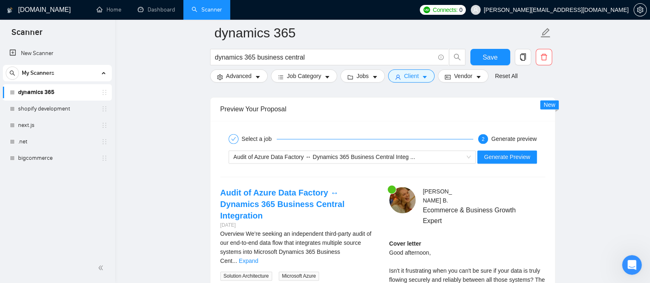
scroll to position [1569, 0]
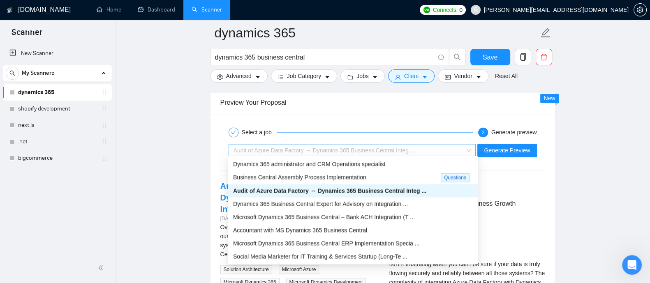
click at [466, 151] on span "Audit of Azure Data Factory ↔ Dynamics 365 Business Central Integ ..." at bounding box center [352, 150] width 238 height 12
click at [298, 217] on span "Microsoft Dynamics 365 Business Central – Bank ACH Integration (T ..." at bounding box center [324, 217] width 182 height 7
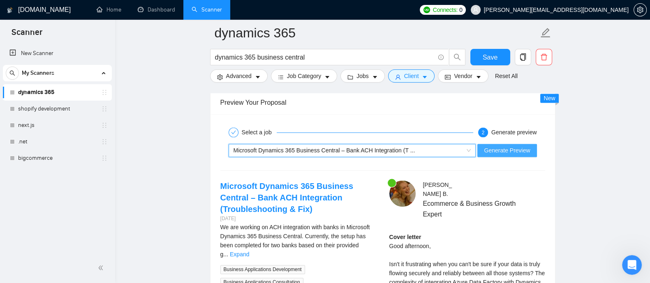
click at [500, 146] on span "Generate Preview" at bounding box center [507, 150] width 46 height 9
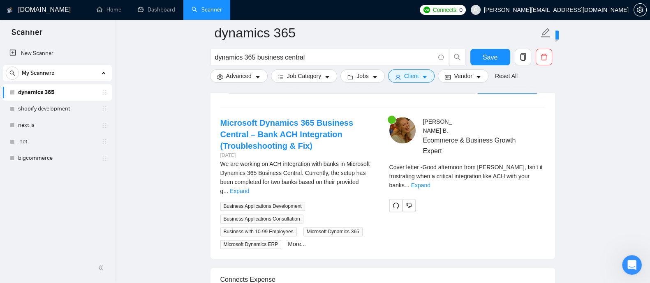
scroll to position [1639, 0]
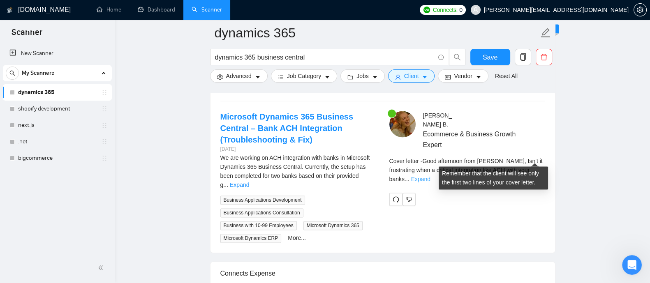
click at [430, 176] on link "Expand" at bounding box center [420, 179] width 19 height 7
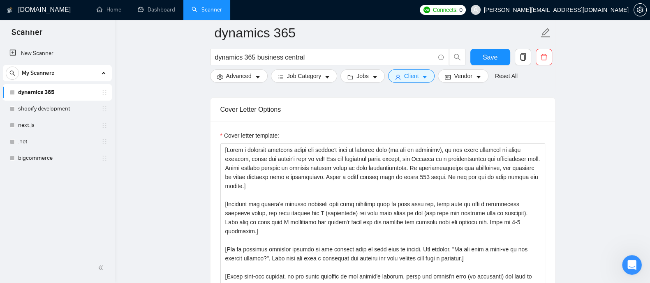
scroll to position [936, 0]
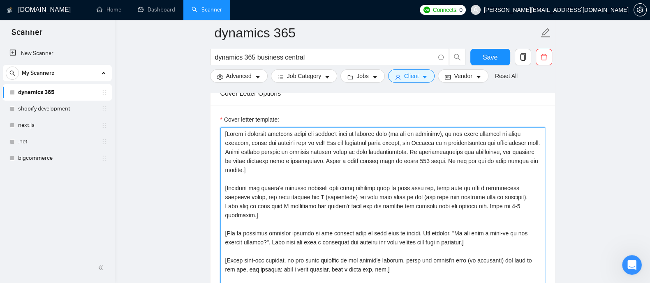
click at [274, 168] on textarea "Cover letter template:" at bounding box center [382, 219] width 325 height 185
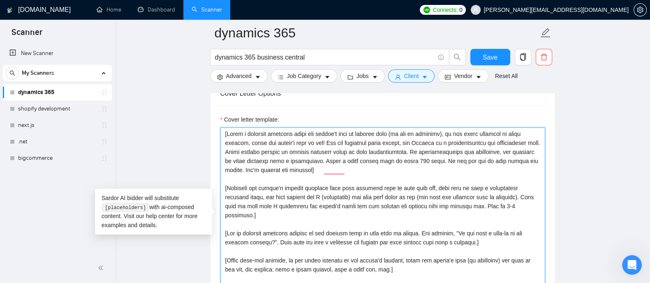
click at [341, 164] on textarea "Cover letter template:" at bounding box center [382, 219] width 325 height 185
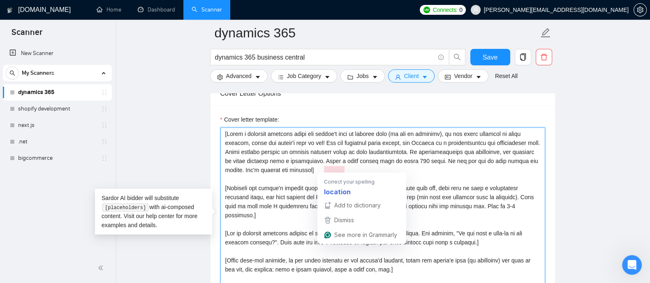
click at [340, 165] on textarea "Cover letter template:" at bounding box center [382, 219] width 325 height 185
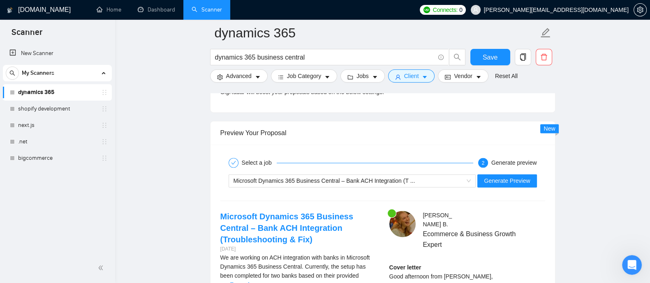
scroll to position [1491, 0]
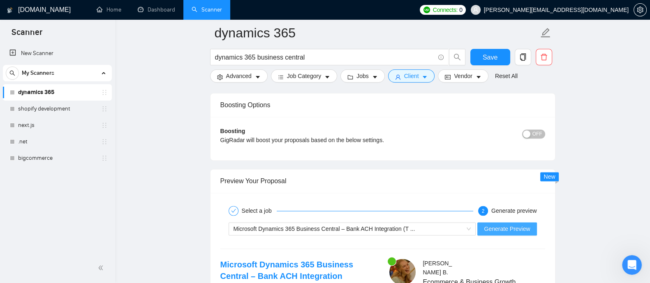
click at [494, 228] on span "Generate Preview" at bounding box center [507, 228] width 46 height 9
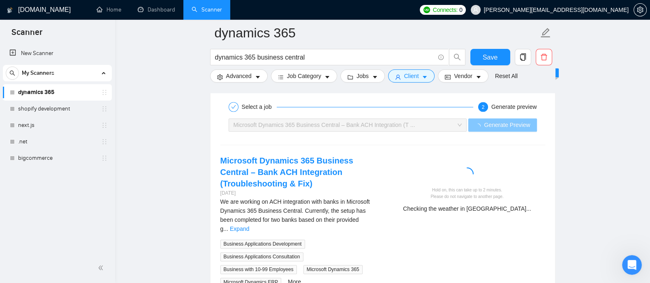
scroll to position [1601, 0]
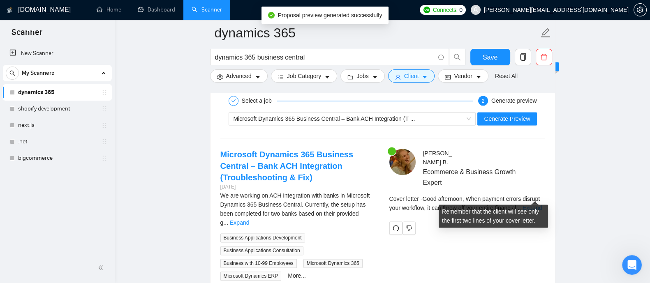
click at [534, 205] on link "Expand" at bounding box center [531, 208] width 19 height 7
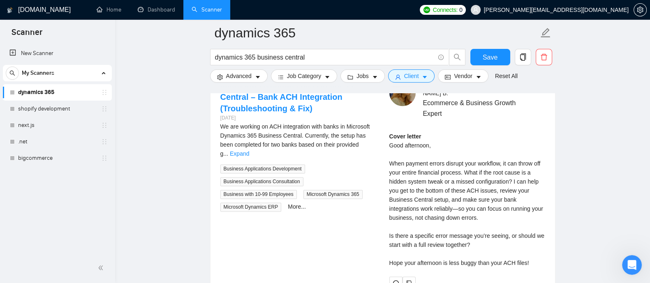
scroll to position [1673, 0]
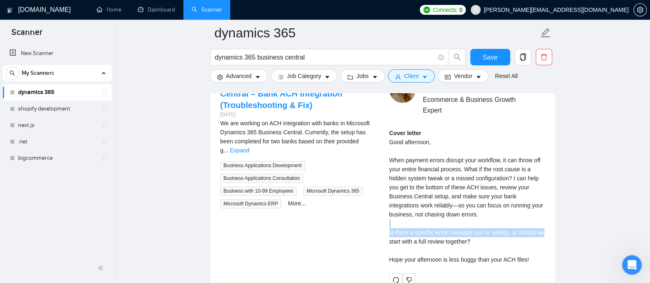
drag, startPoint x: 649, startPoint y: 210, endPoint x: 648, endPoint y: 221, distance: 10.8
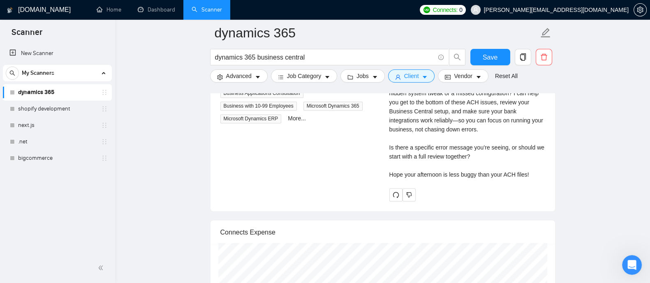
scroll to position [1777, 0]
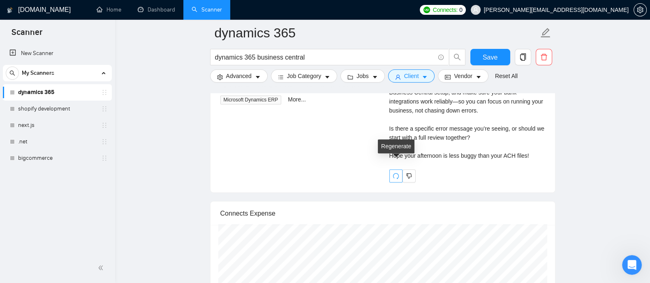
click at [401, 173] on span "redo" at bounding box center [396, 176] width 12 height 7
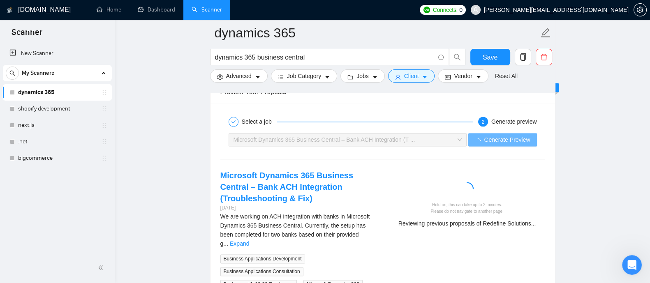
scroll to position [1586, 0]
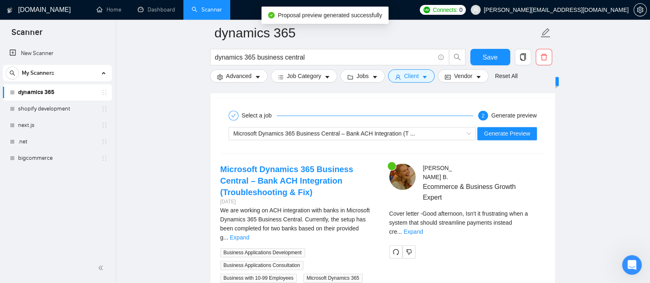
click at [537, 245] on div at bounding box center [467, 251] width 156 height 13
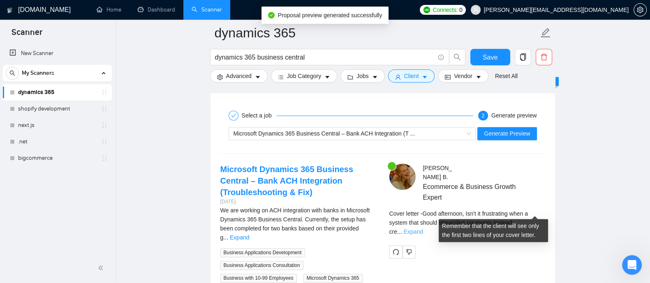
click at [423, 228] on link "Expand" at bounding box center [413, 231] width 19 height 7
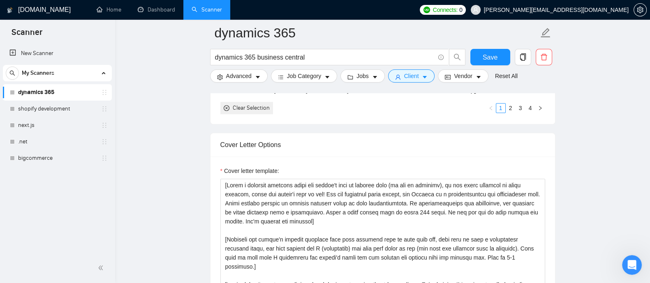
scroll to position [900, 0]
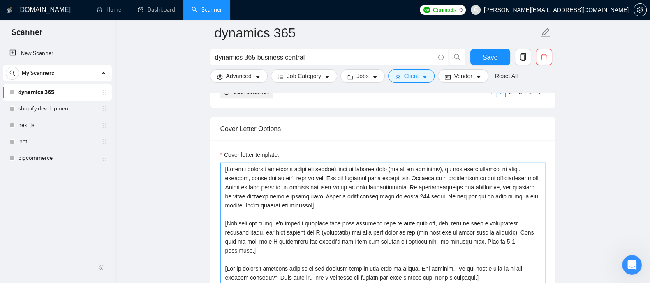
click at [456, 211] on textarea "Cover letter template:" at bounding box center [382, 255] width 325 height 185
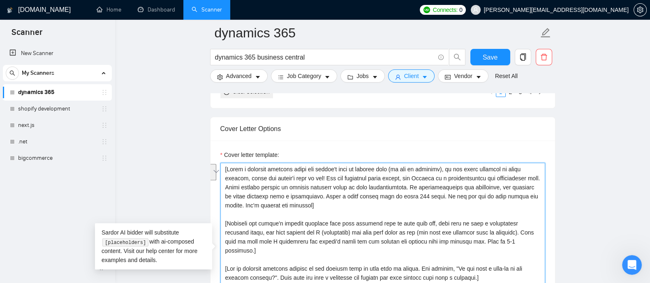
drag, startPoint x: 344, startPoint y: 203, endPoint x: 348, endPoint y: 194, distance: 10.7
click at [348, 194] on textarea "Cover letter template:" at bounding box center [382, 255] width 325 height 185
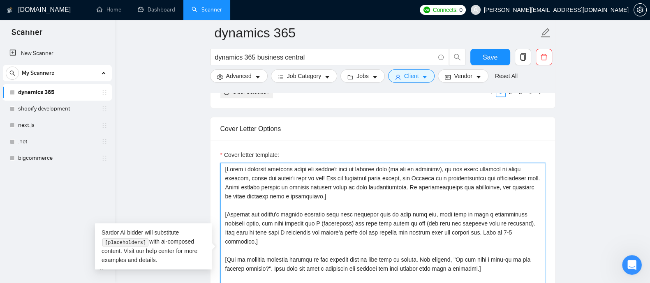
click at [228, 165] on textarea "Cover letter template:" at bounding box center [382, 255] width 325 height 185
paste textarea "cover letter that is under 100 words. Do not use the em dash symbol and emojis.…"
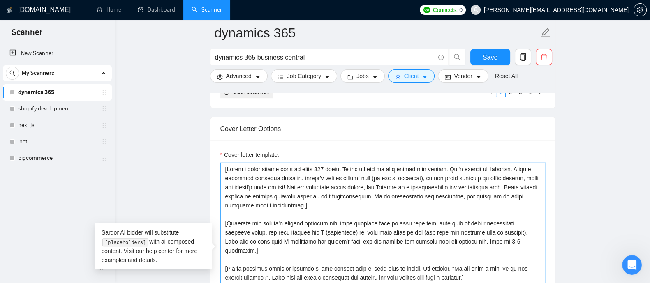
click at [298, 182] on textarea "Cover letter template:" at bounding box center [382, 255] width 325 height 185
paste textarea "The cover letter should start with Hi."
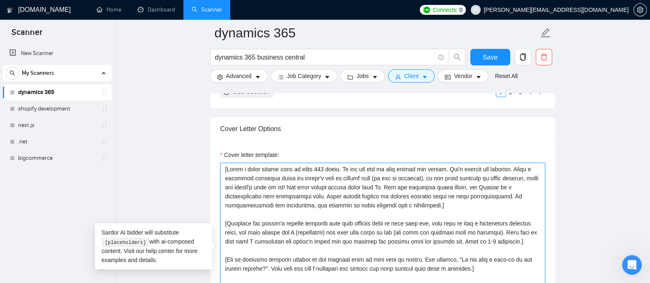
click at [388, 181] on textarea "Cover letter template:" at bounding box center [382, 255] width 325 height 185
click at [429, 206] on textarea "Cover letter template:" at bounding box center [382, 255] width 325 height 185
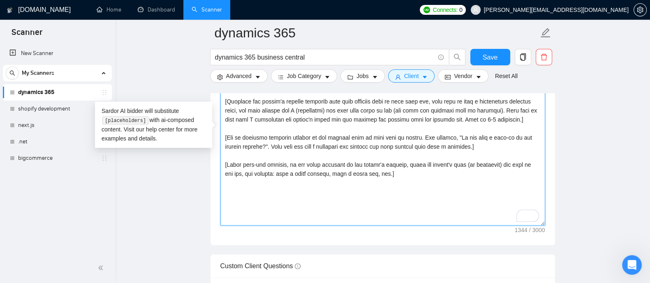
scroll to position [1025, 0]
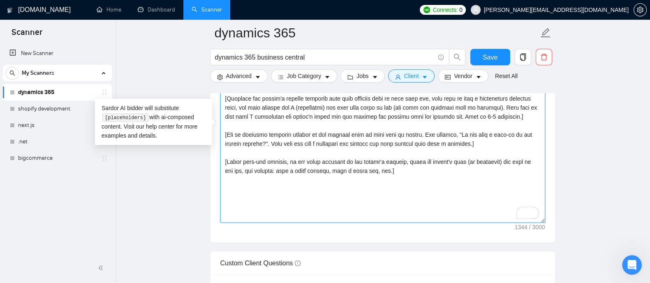
drag, startPoint x: 487, startPoint y: 143, endPoint x: 216, endPoint y: 128, distance: 271.6
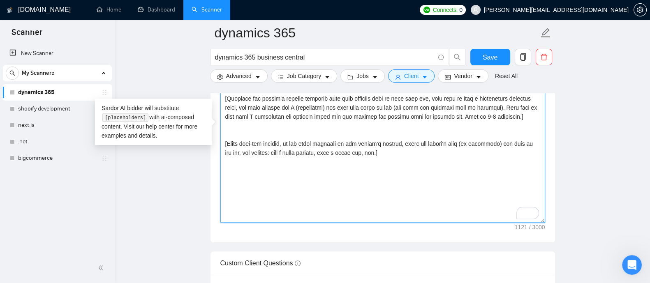
click at [343, 162] on textarea "Cover letter template:" at bounding box center [382, 130] width 325 height 185
click at [219, 141] on div "Cover Letter Options Cover letter template:" at bounding box center [382, 117] width 345 height 251
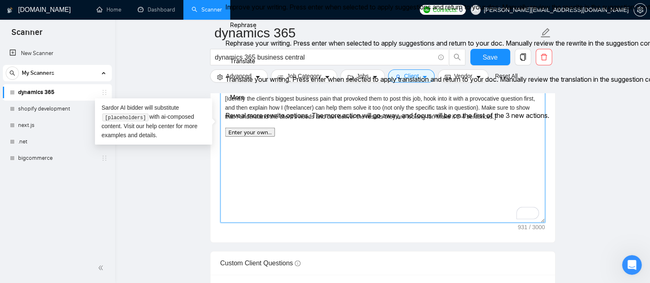
type textarea "[Write a cover letter that is under 100 words. Do not use the em dash symbol an…"
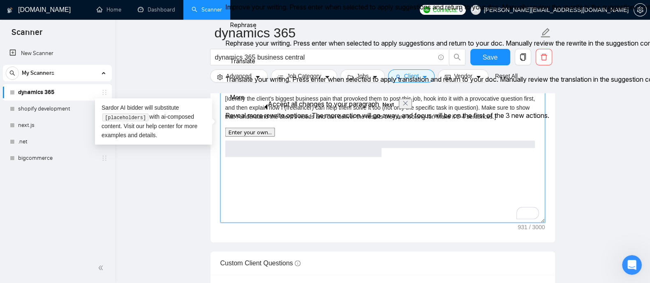
click at [285, 157] on textarea "[Write a cover letter that is under 100 words. Do not use the em dash symbol an…" at bounding box center [382, 130] width 325 height 185
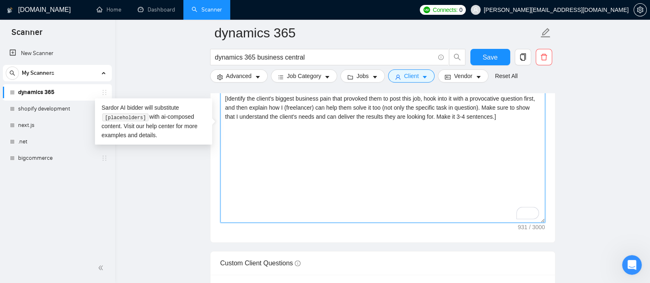
paste textarea "[Call to action based on the project deliverables. Let's make it happen!] [Craf…"
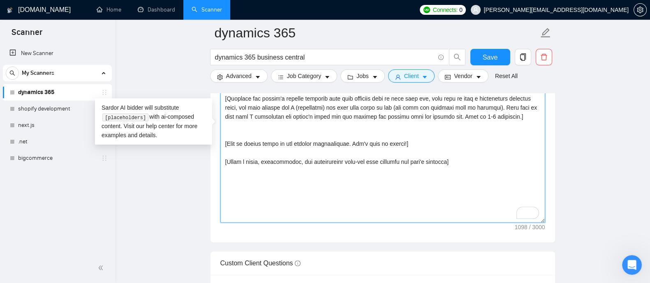
drag, startPoint x: 494, startPoint y: 114, endPoint x: 436, endPoint y: 115, distance: 57.9
click at [436, 115] on textarea "Cover letter template:" at bounding box center [382, 130] width 325 height 185
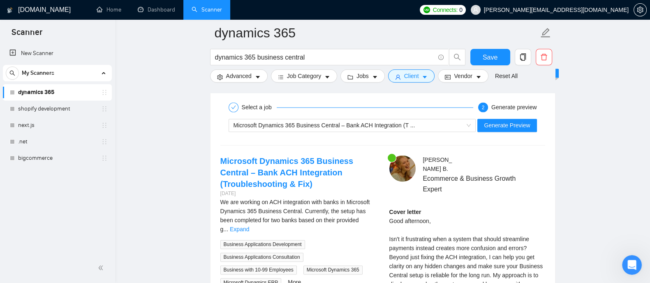
scroll to position [1598, 0]
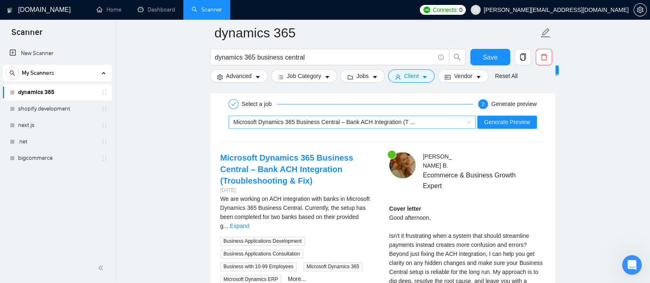
click at [404, 124] on div "Microsoft Dynamics 365 Business Central – Bank ACH Integration (T ..." at bounding box center [348, 122] width 230 height 12
type textarea "[Write a cover letter that is under 100 words. Do not use the em dash symbol an…"
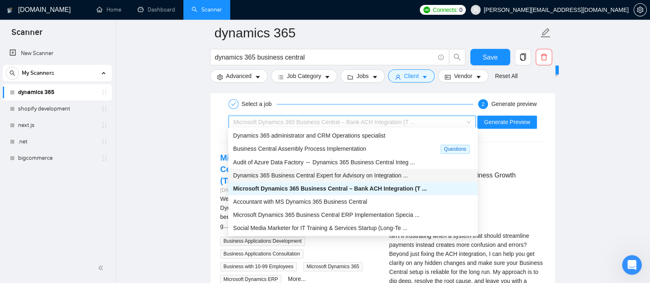
click at [309, 178] on span "Dynamics 365 Business Central Expert for Advisory on Integration ..." at bounding box center [320, 175] width 175 height 7
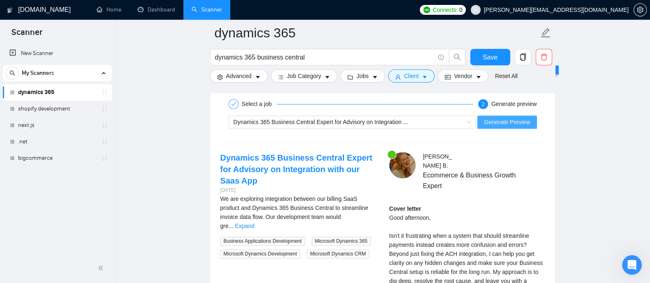
click at [520, 118] on span "Generate Preview" at bounding box center [507, 122] width 46 height 9
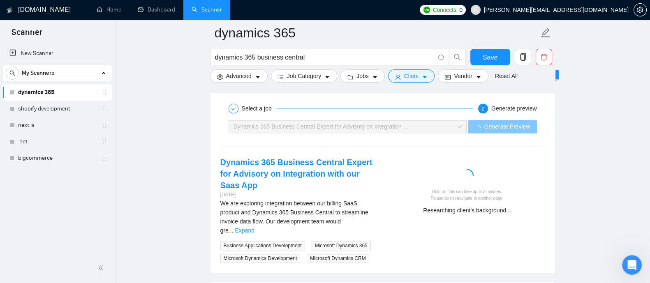
scroll to position [1590, 0]
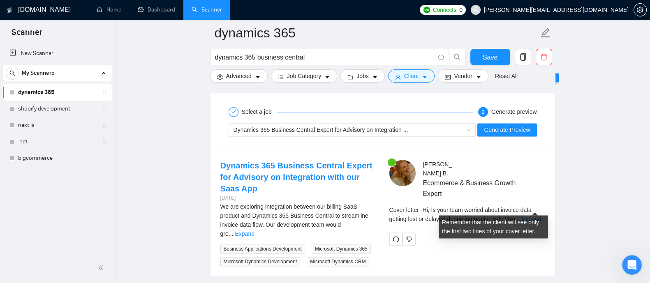
click at [532, 205] on div "Cover letter - Hi, Is your team worried about invoice data getting lost or dela…" at bounding box center [467, 214] width 156 height 18
click at [533, 216] on link "Expand" at bounding box center [530, 219] width 19 height 7
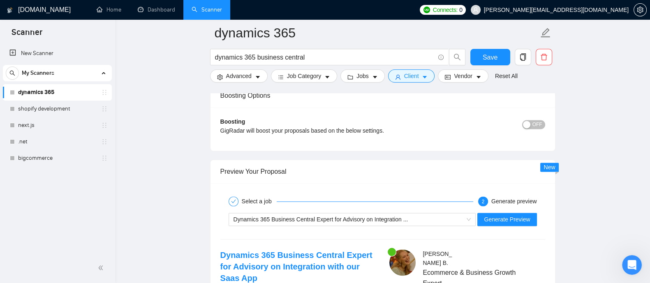
scroll to position [1507, 0]
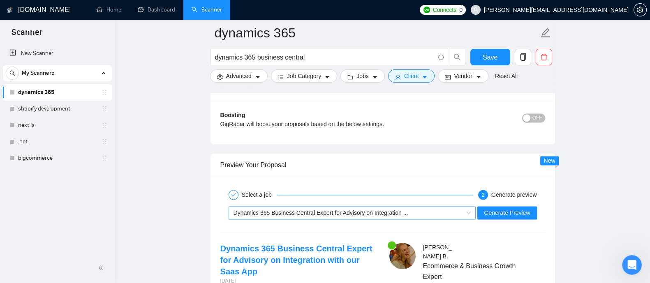
click at [404, 215] on div "Dynamics 365 Business Central Expert for Advisory on Integration ..." at bounding box center [348, 213] width 230 height 12
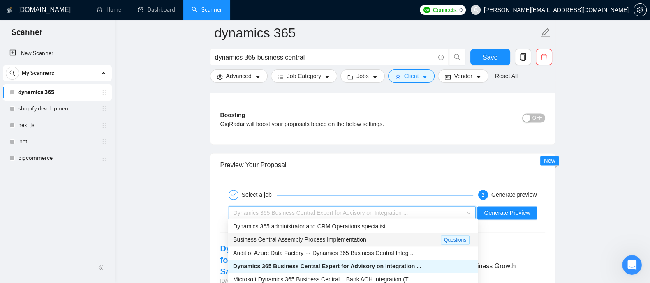
click at [315, 241] on span "Business Central Assembly Process Implementation" at bounding box center [299, 239] width 133 height 7
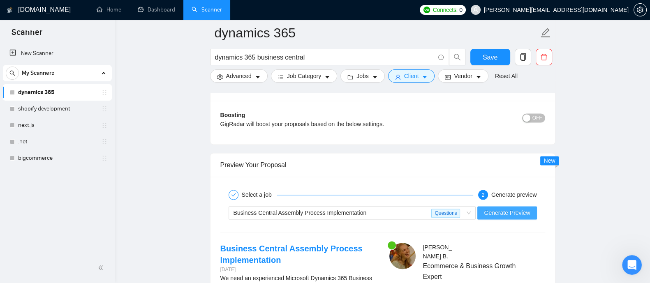
click at [489, 208] on span "Generate Preview" at bounding box center [507, 212] width 46 height 9
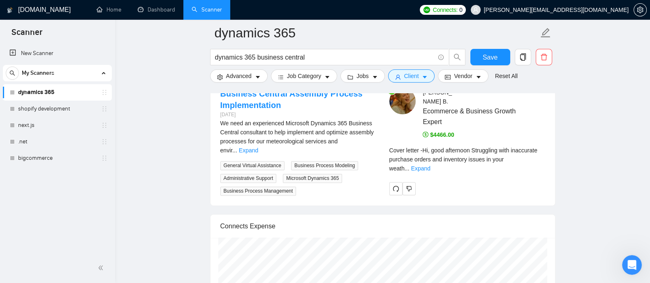
scroll to position [1656, 0]
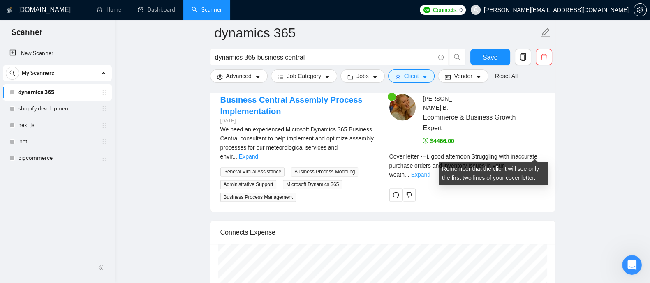
click at [430, 171] on link "Expand" at bounding box center [420, 174] width 19 height 7
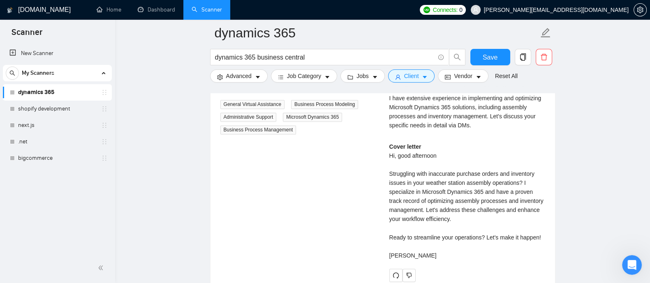
scroll to position [1726, 0]
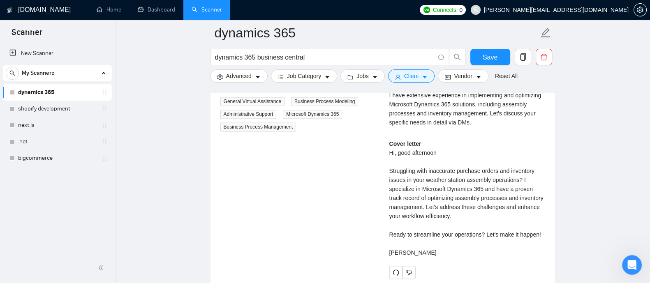
drag, startPoint x: 387, startPoint y: 141, endPoint x: 433, endPoint y: 243, distance: 112.4
click at [433, 243] on div "Kristina B . Ecommerce & Business Growth Expert $4466.00 Describe your recent e…" at bounding box center [467, 151] width 169 height 255
copy div "Hi, good afternoon Struggling with inaccurate purchase orders and inventory iss…"
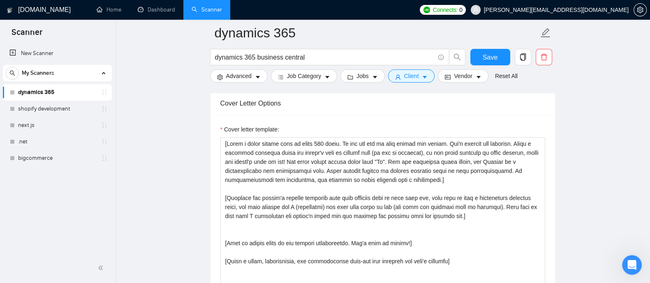
scroll to position [942, 0]
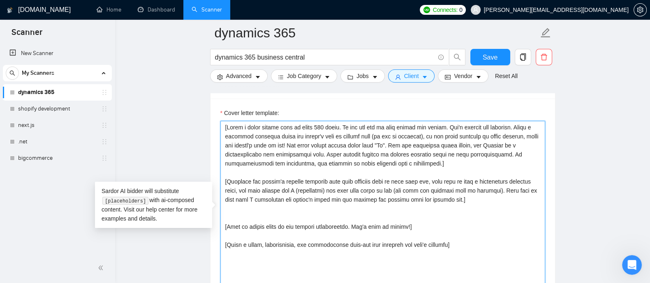
click at [390, 163] on textarea "Cover letter template:" at bounding box center [382, 213] width 325 height 185
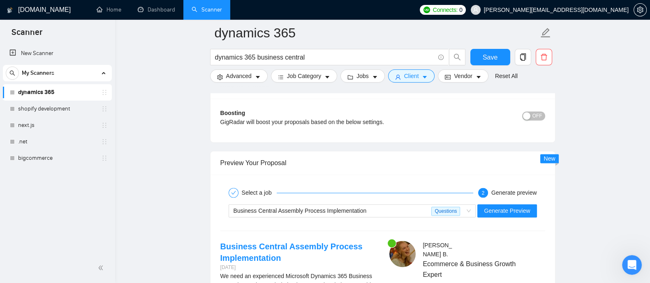
scroll to position [1506, 0]
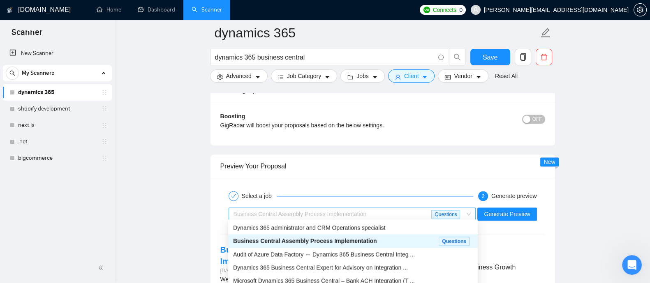
click at [369, 211] on div "Business Central Assembly Process Implementation" at bounding box center [332, 214] width 198 height 12
click at [279, 272] on div "Dynamics 365 Business Central Expert for Advisory on Integration ..." at bounding box center [352, 267] width 249 height 13
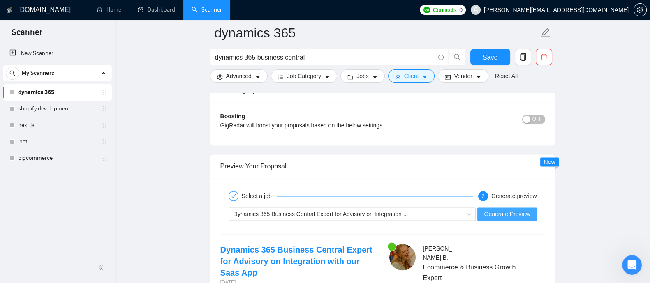
click at [518, 214] on span "Generate Preview" at bounding box center [507, 214] width 46 height 9
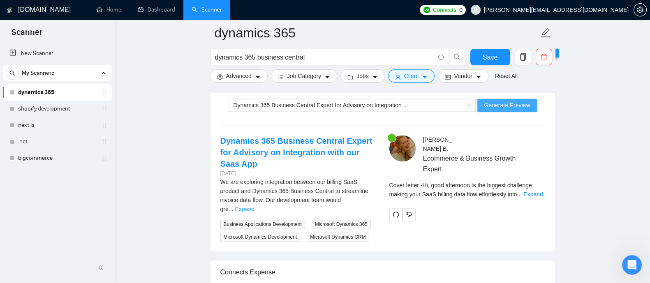
scroll to position [1621, 0]
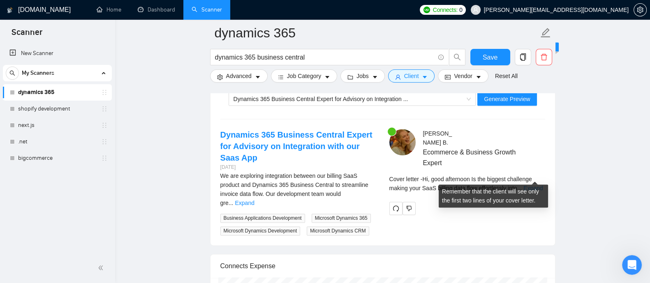
click at [534, 185] on link "Expand" at bounding box center [532, 188] width 19 height 7
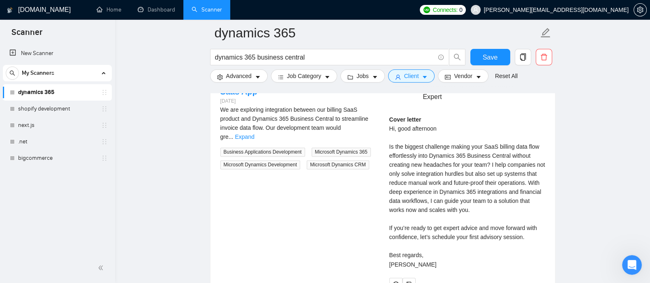
scroll to position [1684, 0]
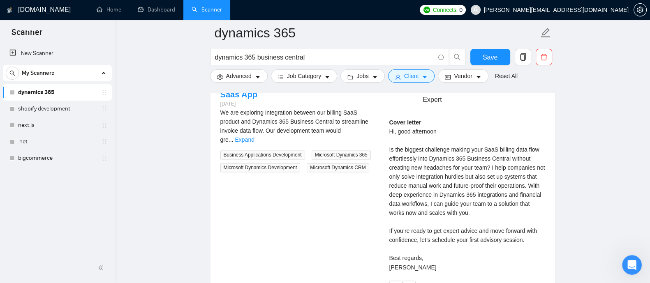
click at [386, 210] on div "Kristina B . Ecommerce & Business Growth Expert Cover letter Hi, good afternoon…" at bounding box center [467, 180] width 169 height 228
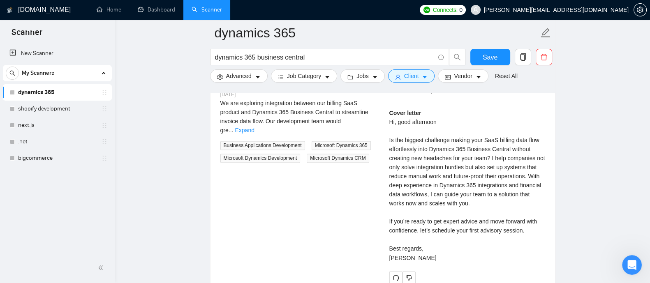
scroll to position [1696, 0]
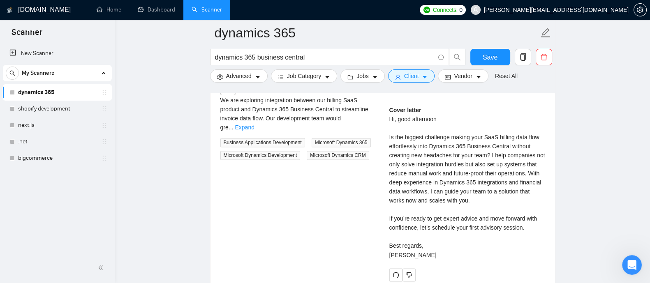
drag, startPoint x: 376, startPoint y: 251, endPoint x: 360, endPoint y: 252, distance: 15.6
click at [360, 252] on div "Dynamics 365 Business Central Expert for Advisory on Integration with our Saas …" at bounding box center [383, 167] width 338 height 228
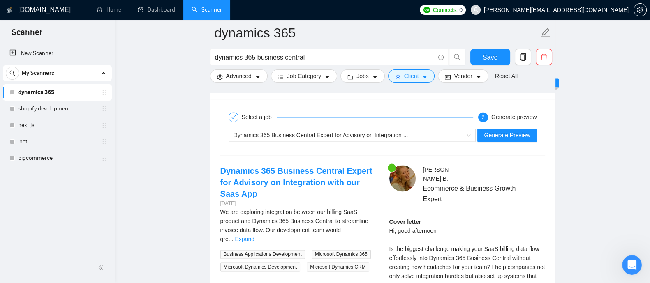
scroll to position [1582, 0]
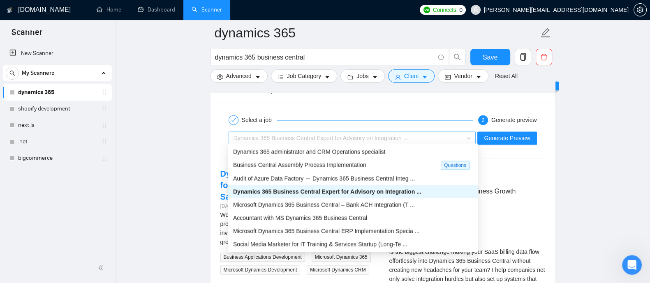
click at [471, 134] on span "Dynamics 365 Business Central Expert for Advisory on Integration ..." at bounding box center [352, 138] width 238 height 12
click at [309, 234] on span "Microsoft Dynamics 365 Business Central ERP Implementation Specia ..." at bounding box center [326, 231] width 186 height 7
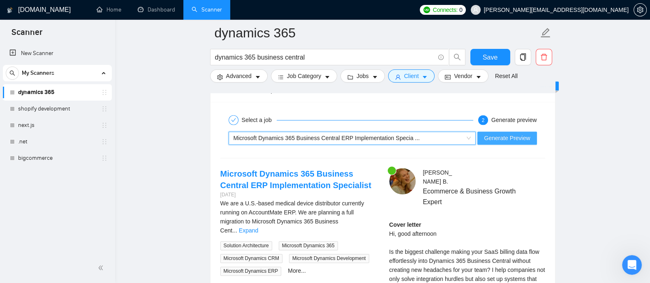
click at [514, 141] on button "Generate Preview" at bounding box center [506, 137] width 59 height 13
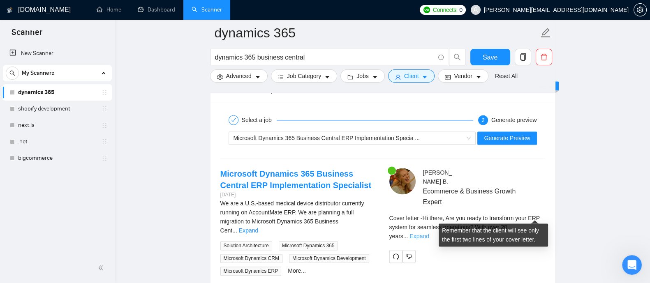
click at [429, 233] on link "Expand" at bounding box center [418, 236] width 19 height 7
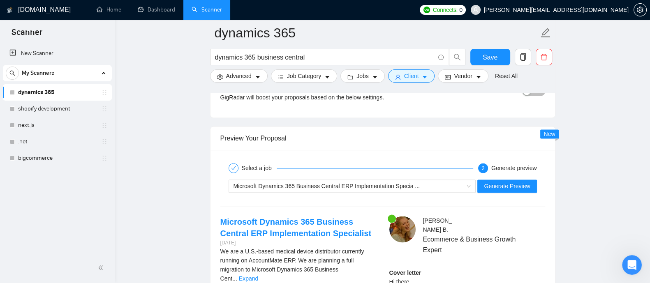
scroll to position [1527, 0]
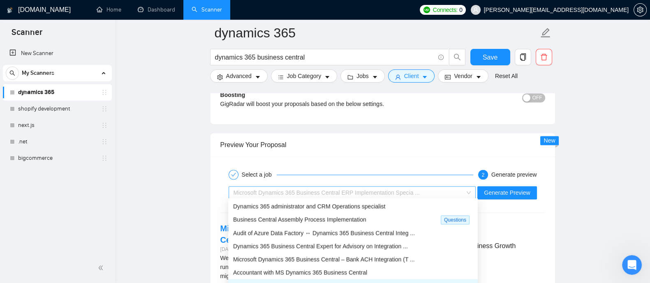
click at [363, 190] on span "Microsoft Dynamics 365 Business Central ERP Implementation Specia ..." at bounding box center [326, 192] width 186 height 7
click at [327, 227] on div "Audit of Azure Data Factory ↔ Dynamics 365 Business Central Integ ..." at bounding box center [352, 232] width 249 height 13
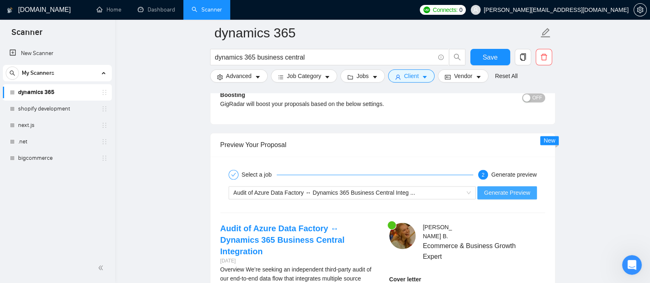
click at [512, 186] on button "Generate Preview" at bounding box center [506, 192] width 59 height 13
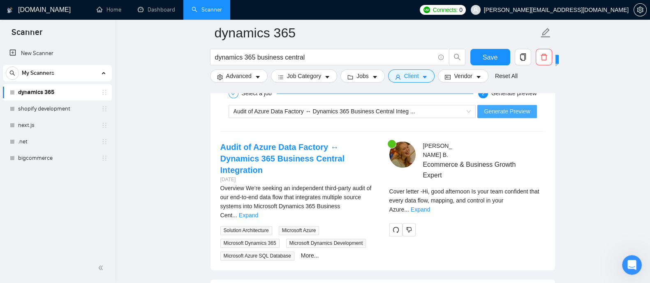
scroll to position [1612, 0]
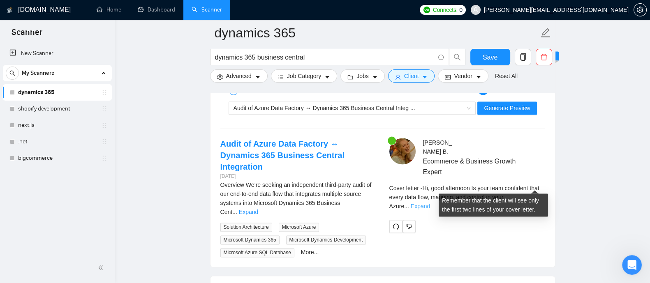
click at [430, 203] on link "Expand" at bounding box center [420, 206] width 19 height 7
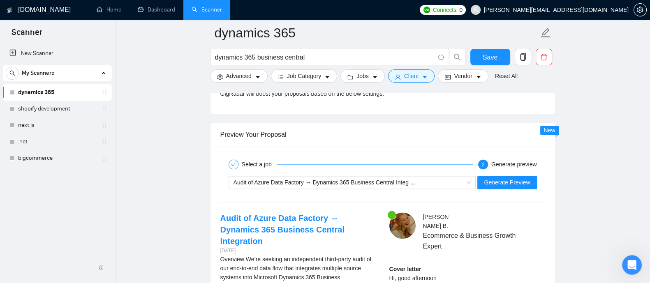
scroll to position [1560, 0]
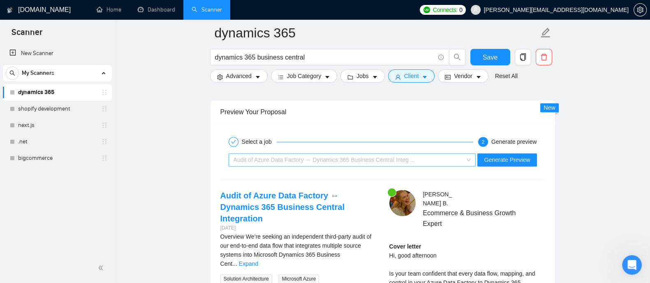
click at [467, 158] on span "Audit of Azure Data Factory ↔ Dynamics 365 Business Central Integ ..." at bounding box center [352, 160] width 238 height 12
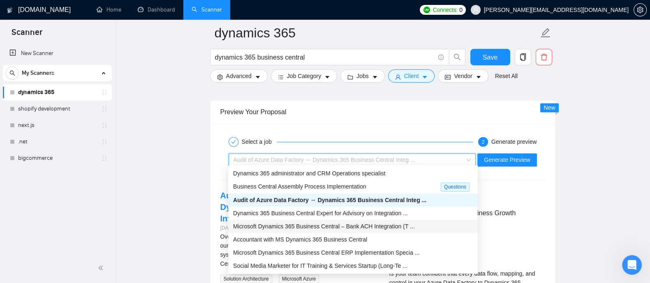
click at [382, 226] on span "Microsoft Dynamics 365 Business Central – Bank ACH Integration (T ..." at bounding box center [324, 226] width 182 height 7
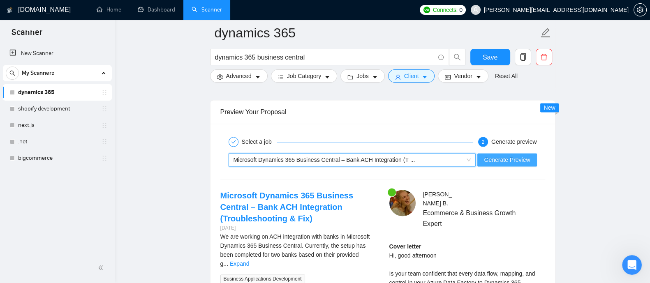
click at [509, 157] on span "Generate Preview" at bounding box center [507, 159] width 46 height 9
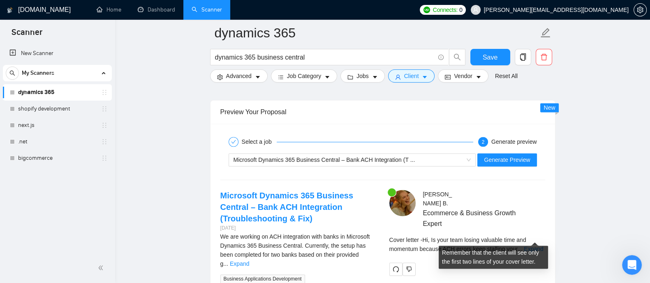
click at [533, 235] on div "Cover letter - Hi, Is your team losing valuable time and momentum because ACH e…" at bounding box center [467, 244] width 156 height 18
click at [533, 246] on link "Expand" at bounding box center [533, 249] width 19 height 7
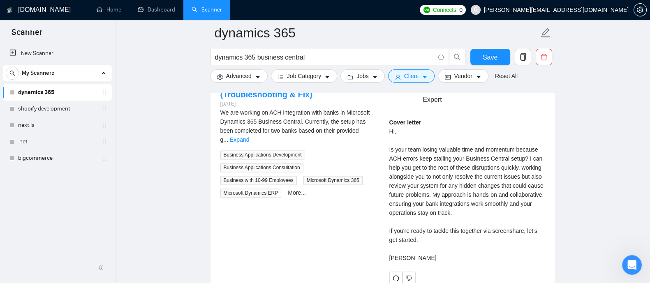
scroll to position [1707, 0]
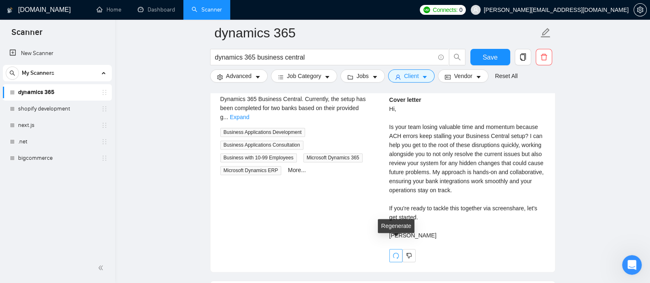
click at [390, 252] on span "redo" at bounding box center [396, 255] width 12 height 7
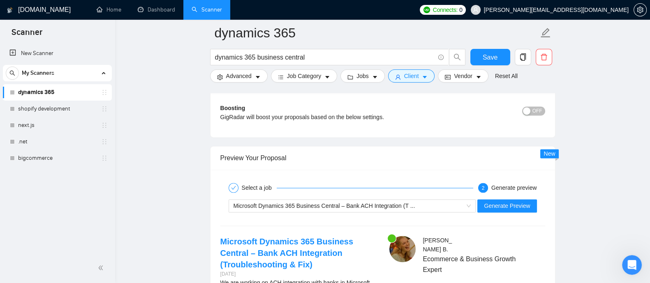
scroll to position [1520, 0]
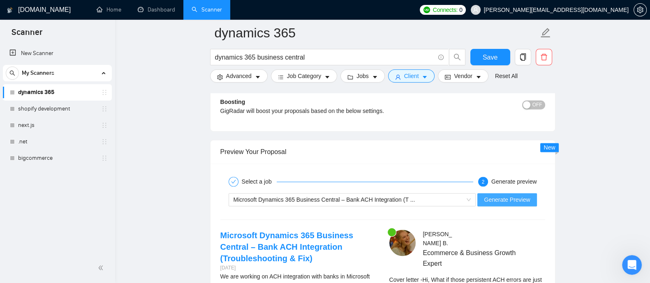
click at [505, 198] on span "Generate Preview" at bounding box center [507, 199] width 46 height 9
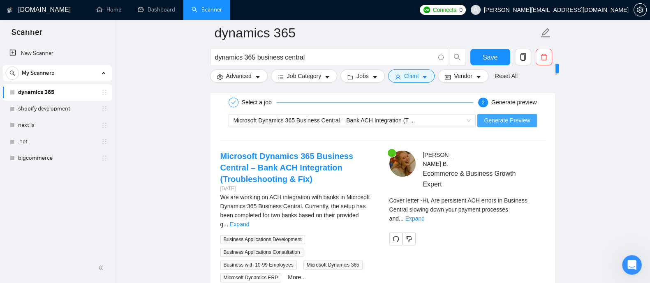
scroll to position [1602, 0]
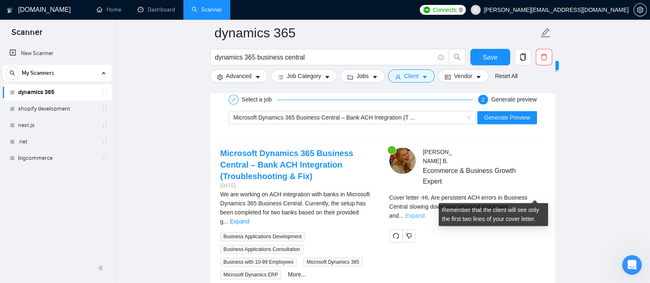
click at [424, 212] on link "Expand" at bounding box center [414, 215] width 19 height 7
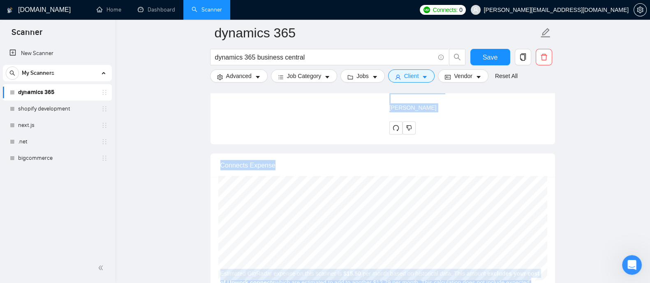
scroll to position [1883, 0]
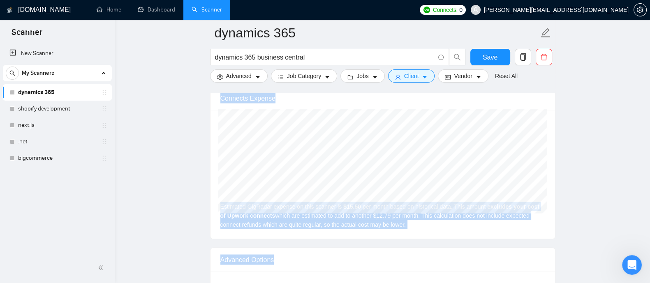
drag, startPoint x: 352, startPoint y: 187, endPoint x: 436, endPoint y: 255, distance: 108.7
click at [436, 255] on div "Advanced Options" at bounding box center [382, 259] width 325 height 23
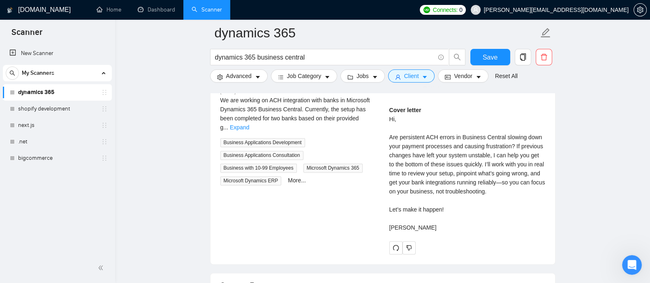
scroll to position [1699, 0]
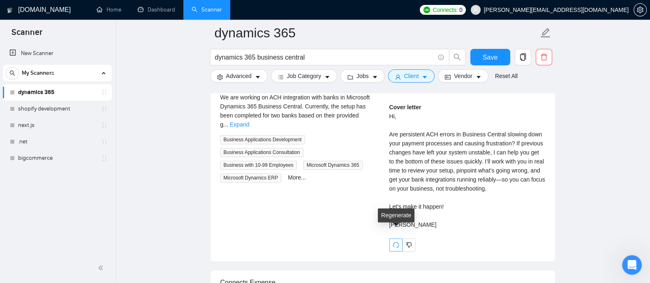
click at [393, 242] on icon "redo" at bounding box center [395, 245] width 6 height 6
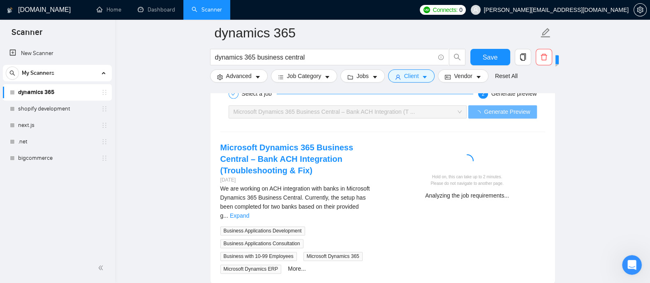
scroll to position [1611, 0]
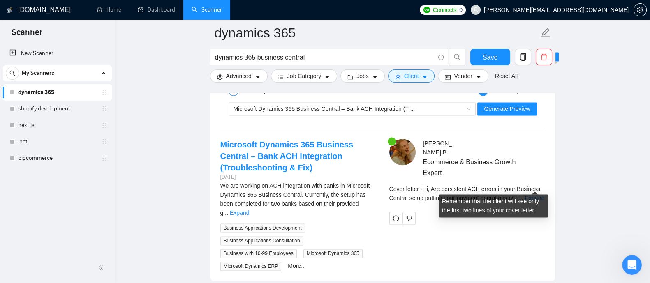
click at [540, 184] on div "Cover letter - Hi, Are persistent ACH errors in your Business Central setup put…" at bounding box center [467, 193] width 156 height 18
click at [531, 195] on link "Expand" at bounding box center [534, 198] width 19 height 7
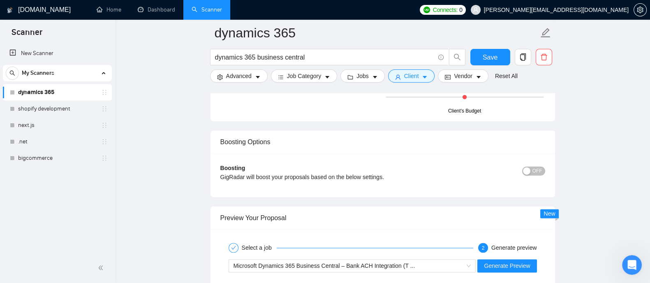
scroll to position [1451, 0]
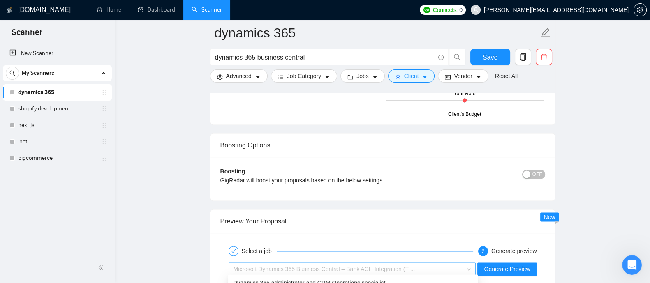
click at [471, 264] on span "Microsoft Dynamics 365 Business Central – Bank ACH Integration (T ..." at bounding box center [352, 269] width 238 height 12
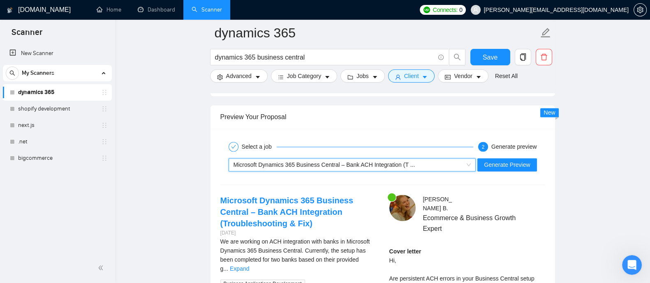
scroll to position [1580, 0]
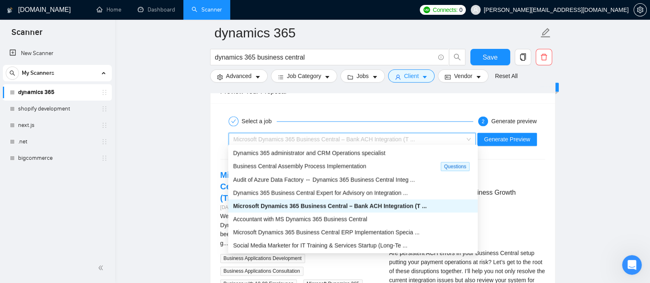
click at [470, 138] on span "Microsoft Dynamics 365 Business Central – Bank ACH Integration (T ..." at bounding box center [352, 139] width 238 height 12
click at [364, 247] on span "Social Media Marketer for IT Training & Services Startup (Long-Te ..." at bounding box center [320, 245] width 174 height 7
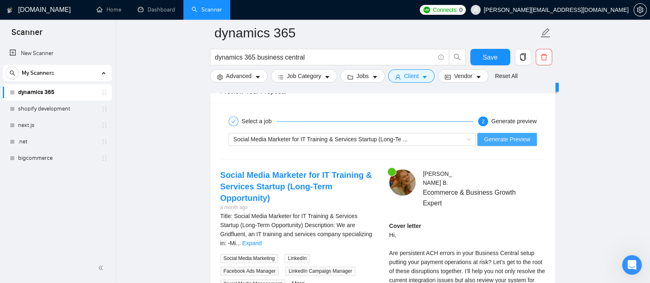
click at [507, 141] on button "Generate Preview" at bounding box center [506, 139] width 59 height 13
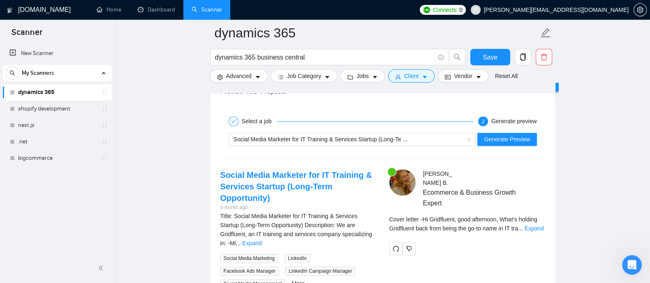
click at [367, 153] on div "Select a job 2 Generate preview Social Media Marketer for IT Training & Service…" at bounding box center [382, 200] width 344 height 195
